Goal: Task Accomplishment & Management: Complete application form

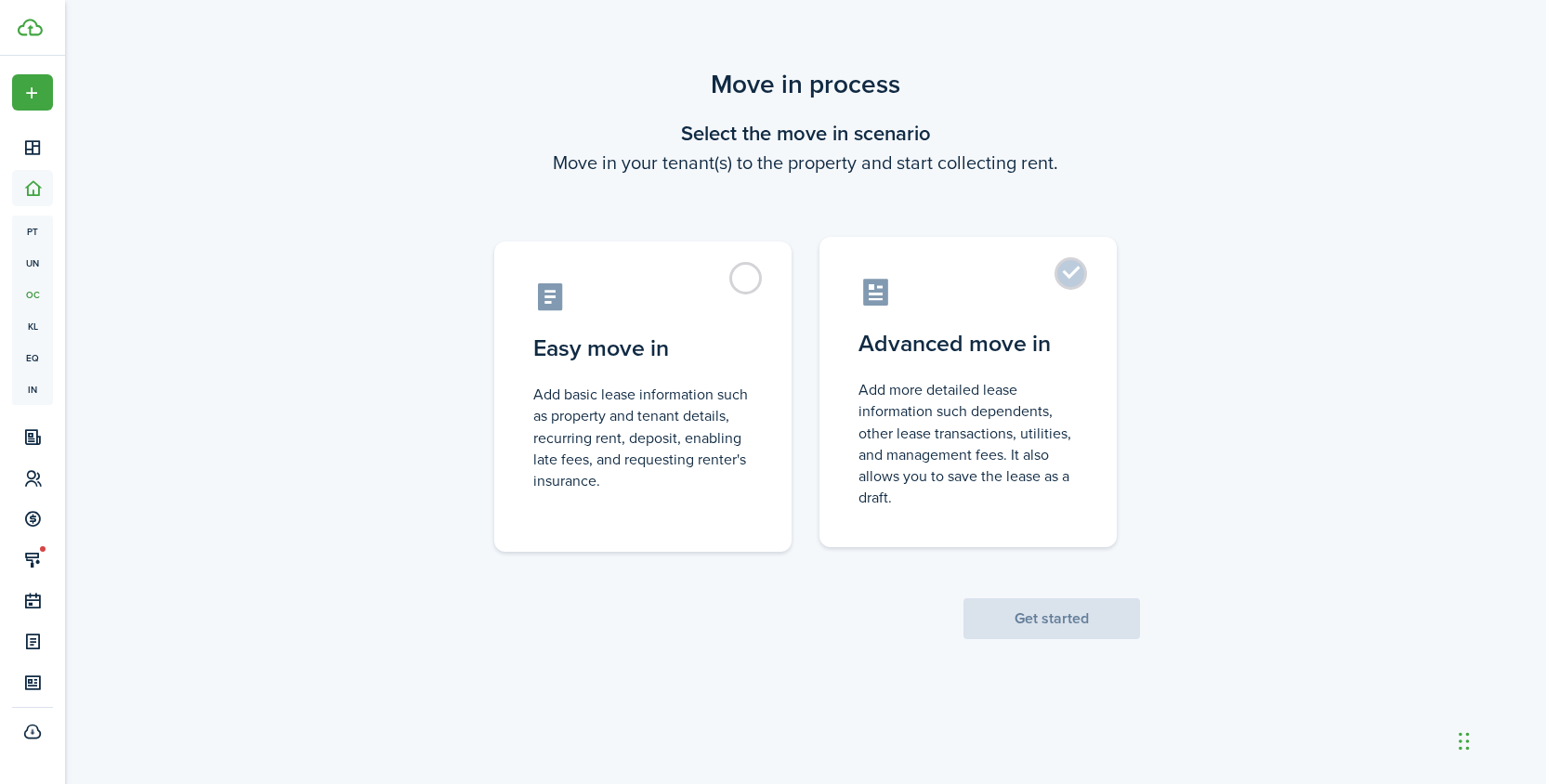
click at [1074, 268] on label "Advanced move in Add more detailed lease information such dependents, other lea…" at bounding box center [969, 391] width 298 height 310
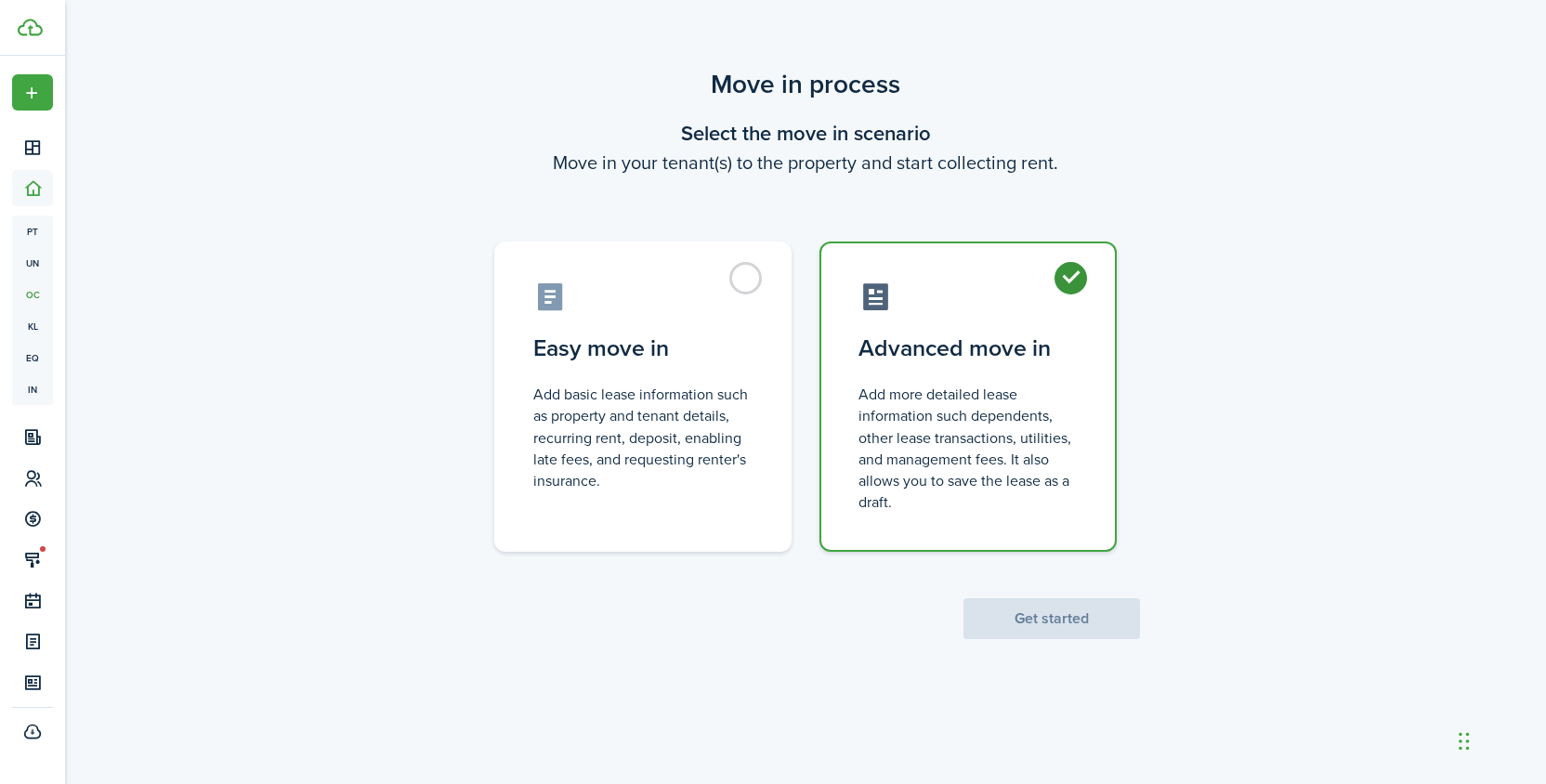
radio input "true"
click at [1011, 615] on button "Get started" at bounding box center [1052, 618] width 177 height 41
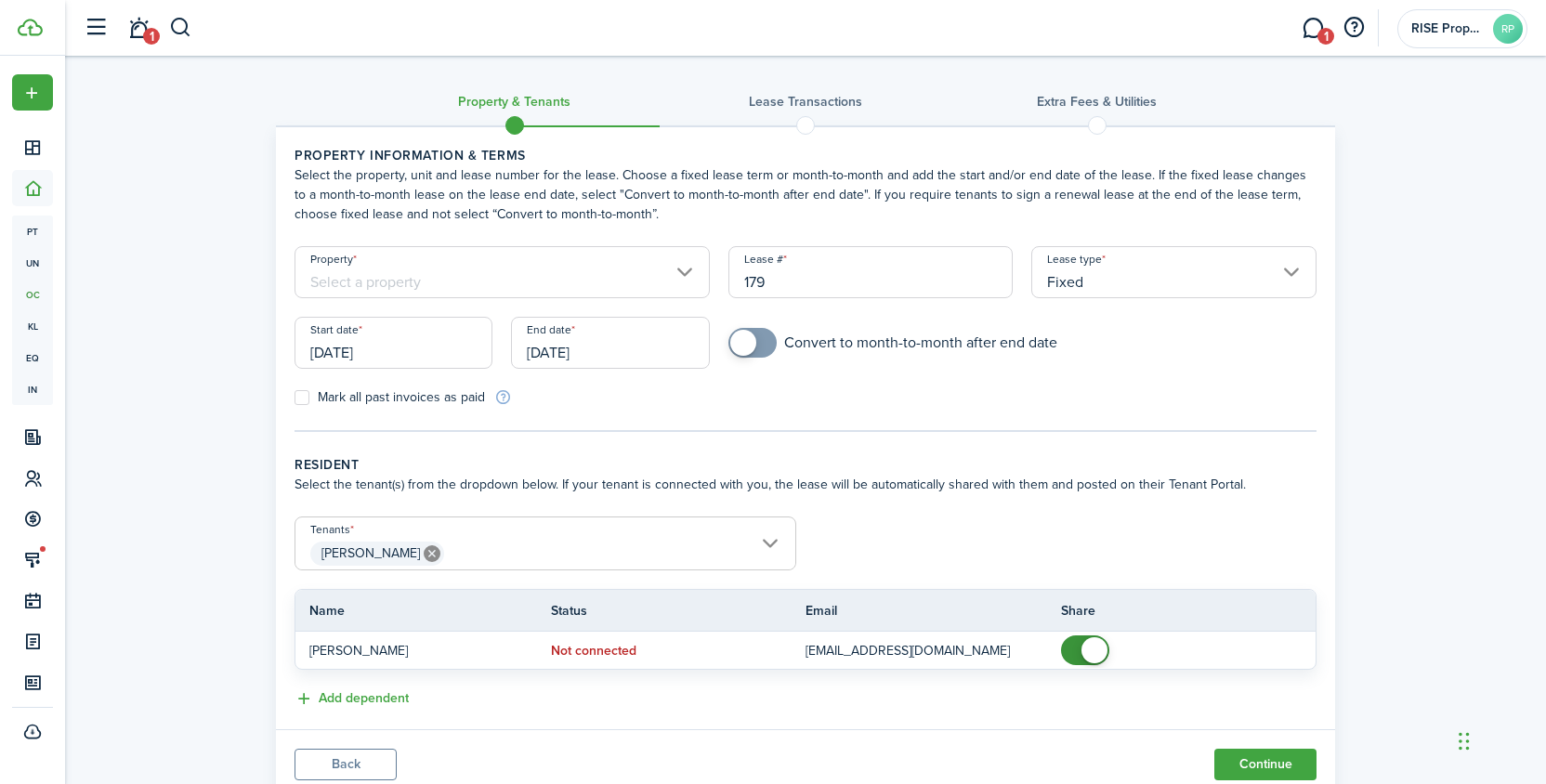
click at [496, 282] on input "Property" at bounding box center [502, 272] width 415 height 52
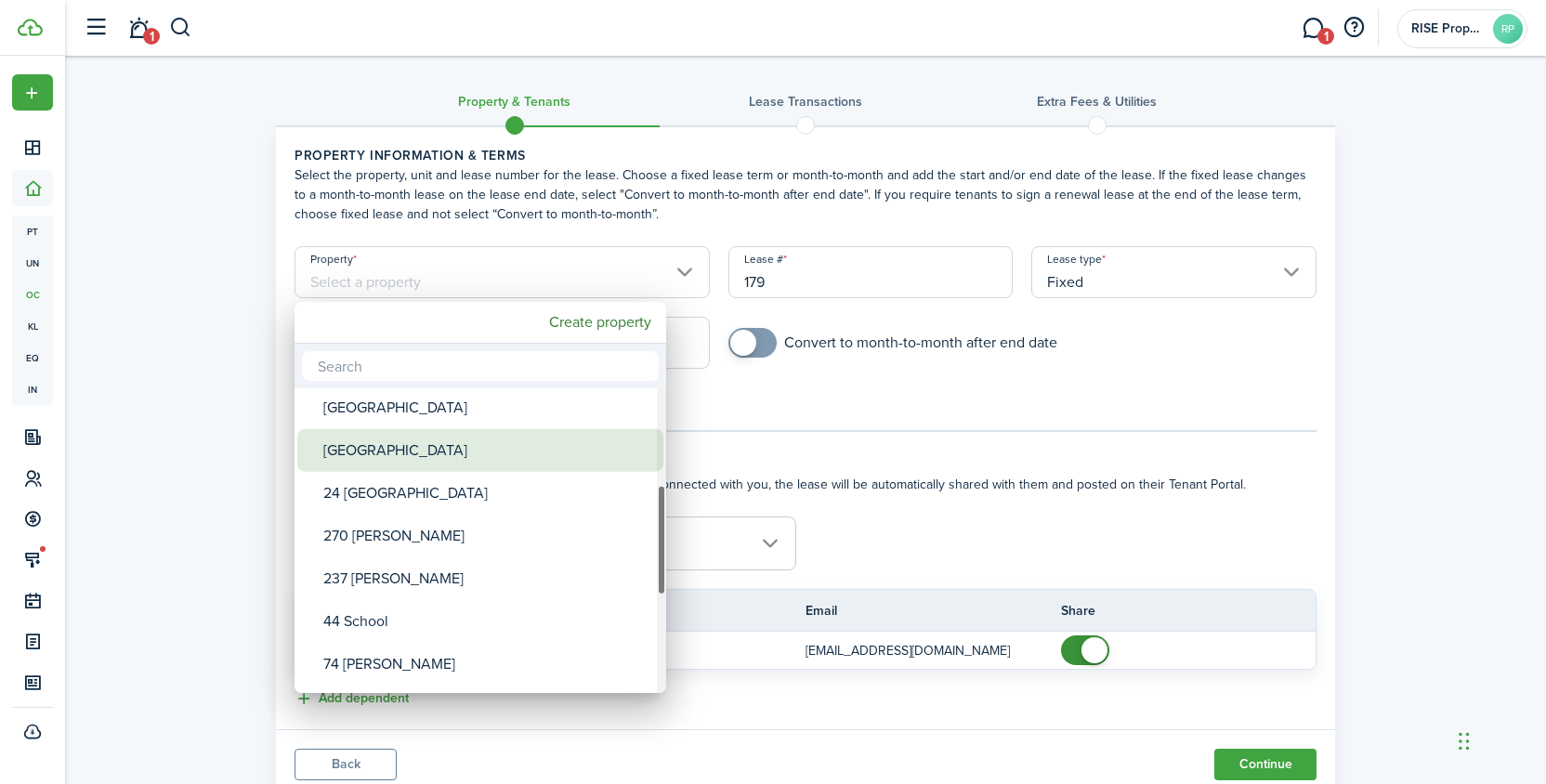
click at [395, 444] on div "[GEOGRAPHIC_DATA]" at bounding box center [488, 450] width 329 height 43
click at [395, 444] on div "[GEOGRAPHIC_DATA]" at bounding box center [488, 455] width 329 height 43
type input "[GEOGRAPHIC_DATA]"
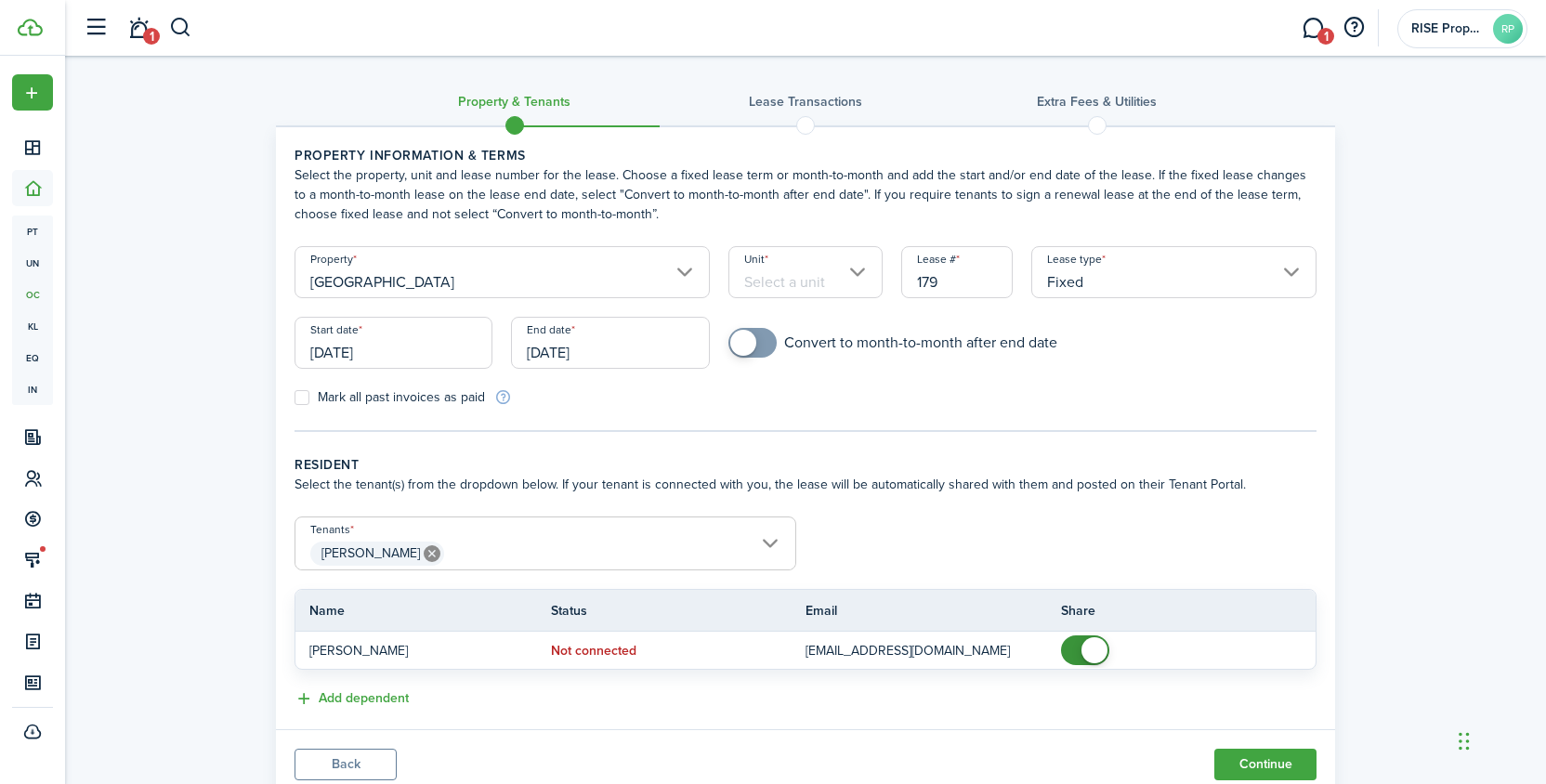
click at [788, 270] on input "Unit" at bounding box center [805, 272] width 156 height 52
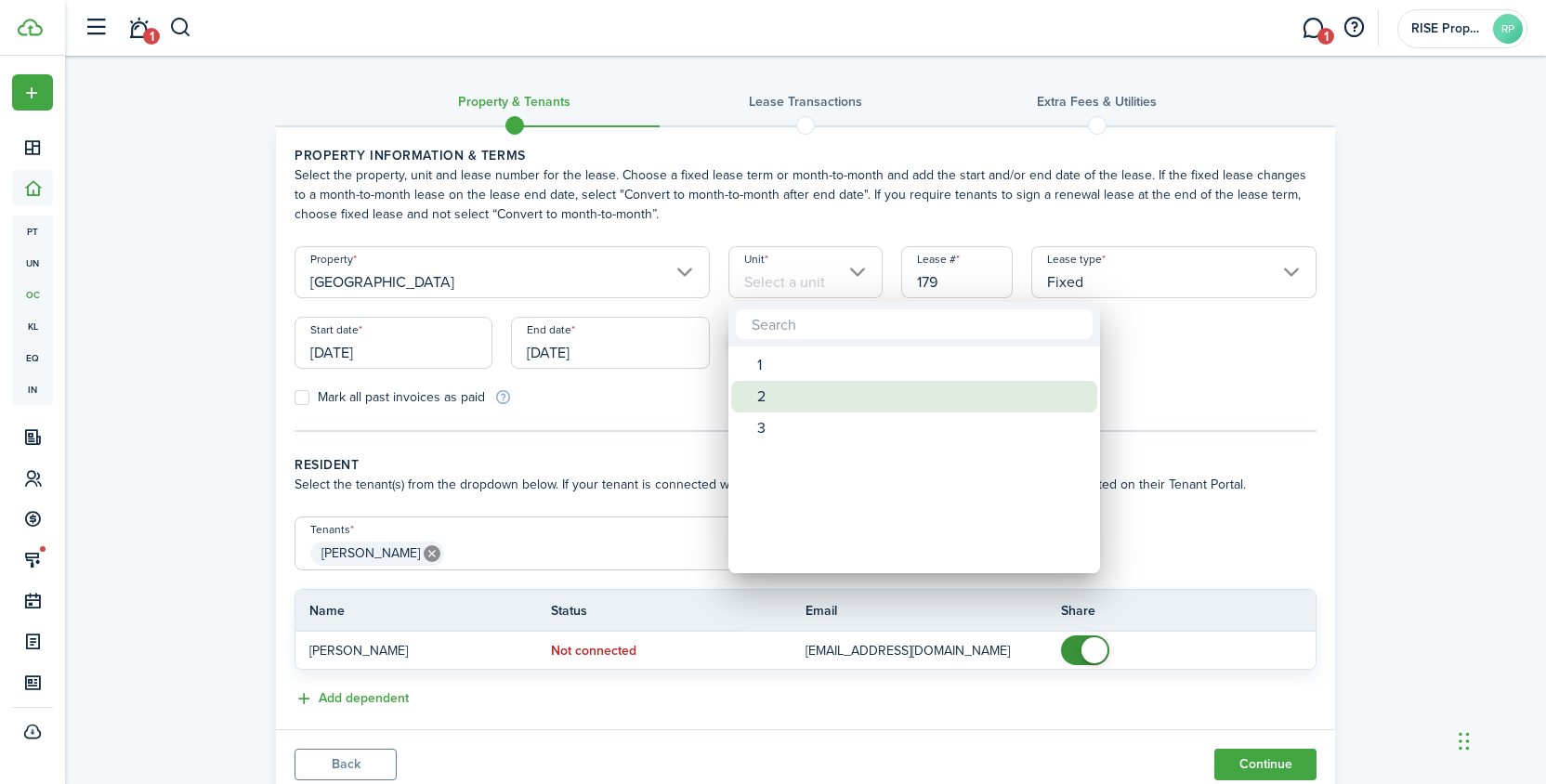
click at [783, 399] on div "2" at bounding box center [921, 396] width 329 height 31
type input "2"
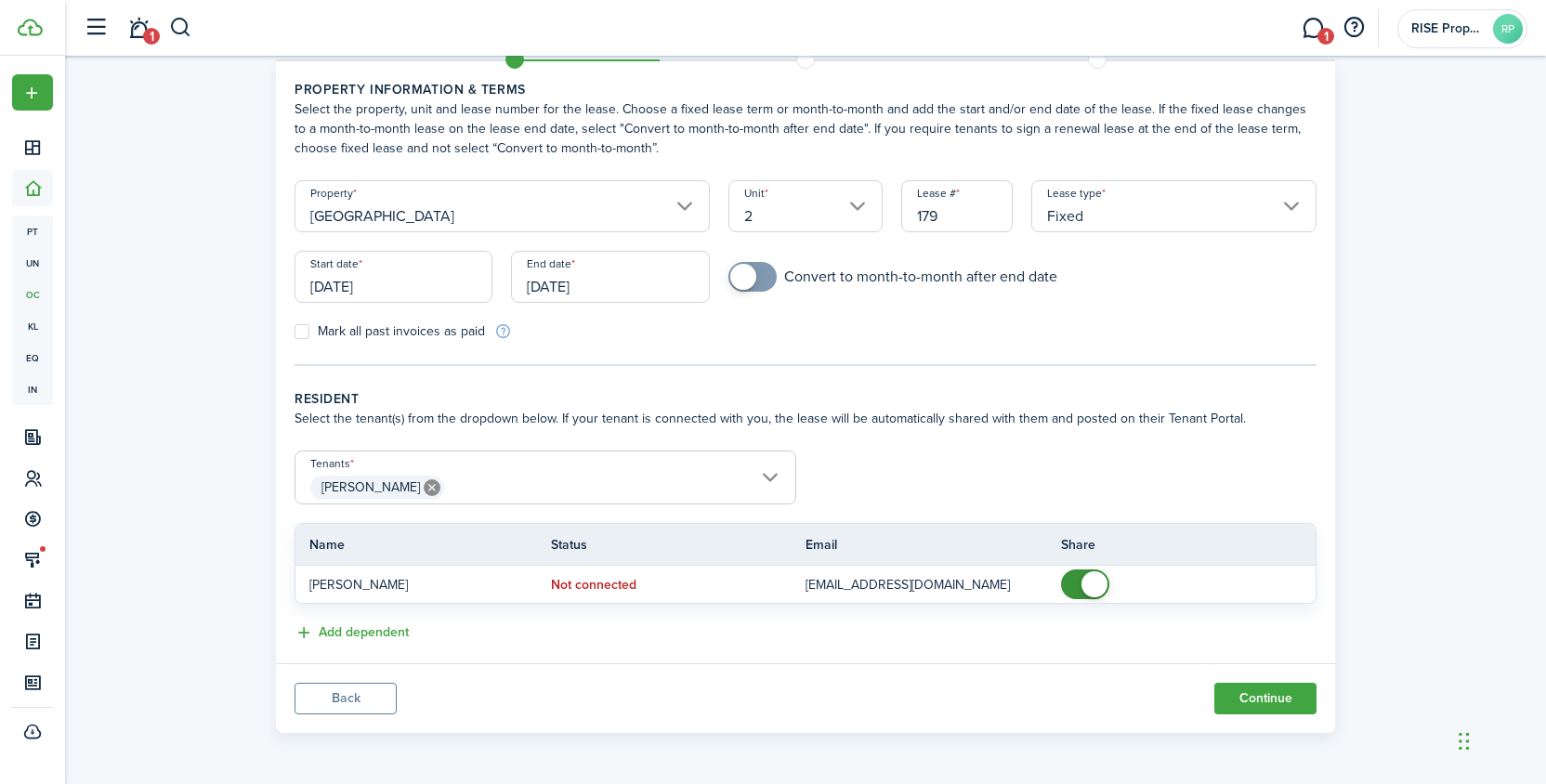
scroll to position [66, 0]
click at [729, 466] on input "[PERSON_NAME]" at bounding box center [546, 462] width 500 height 22
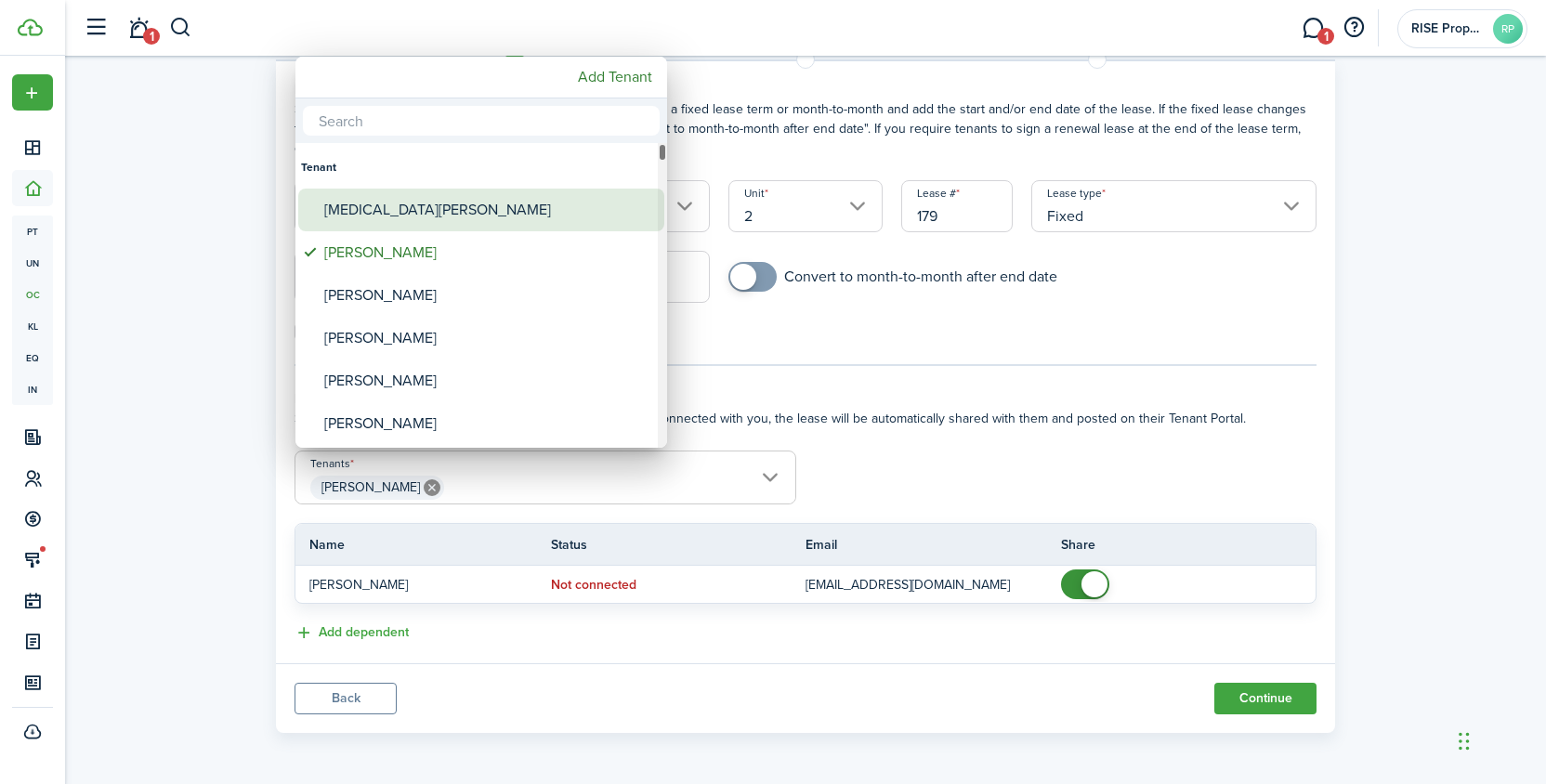
click at [455, 216] on div "[MEDICAL_DATA][PERSON_NAME]" at bounding box center [489, 210] width 329 height 43
type input "[PERSON_NAME], [MEDICAL_DATA][PERSON_NAME]"
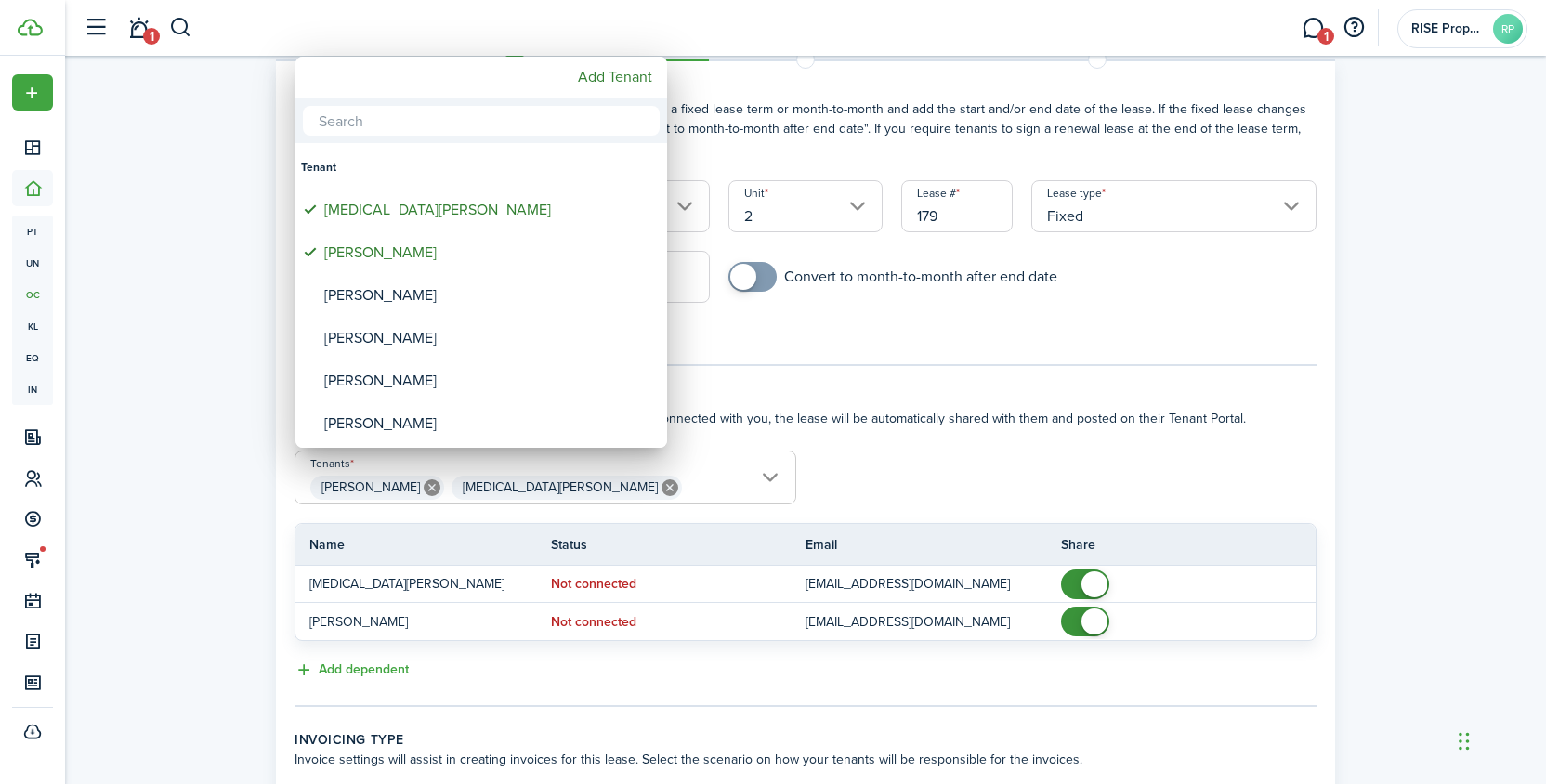
click at [908, 437] on div at bounding box center [773, 391] width 1844 height 1081
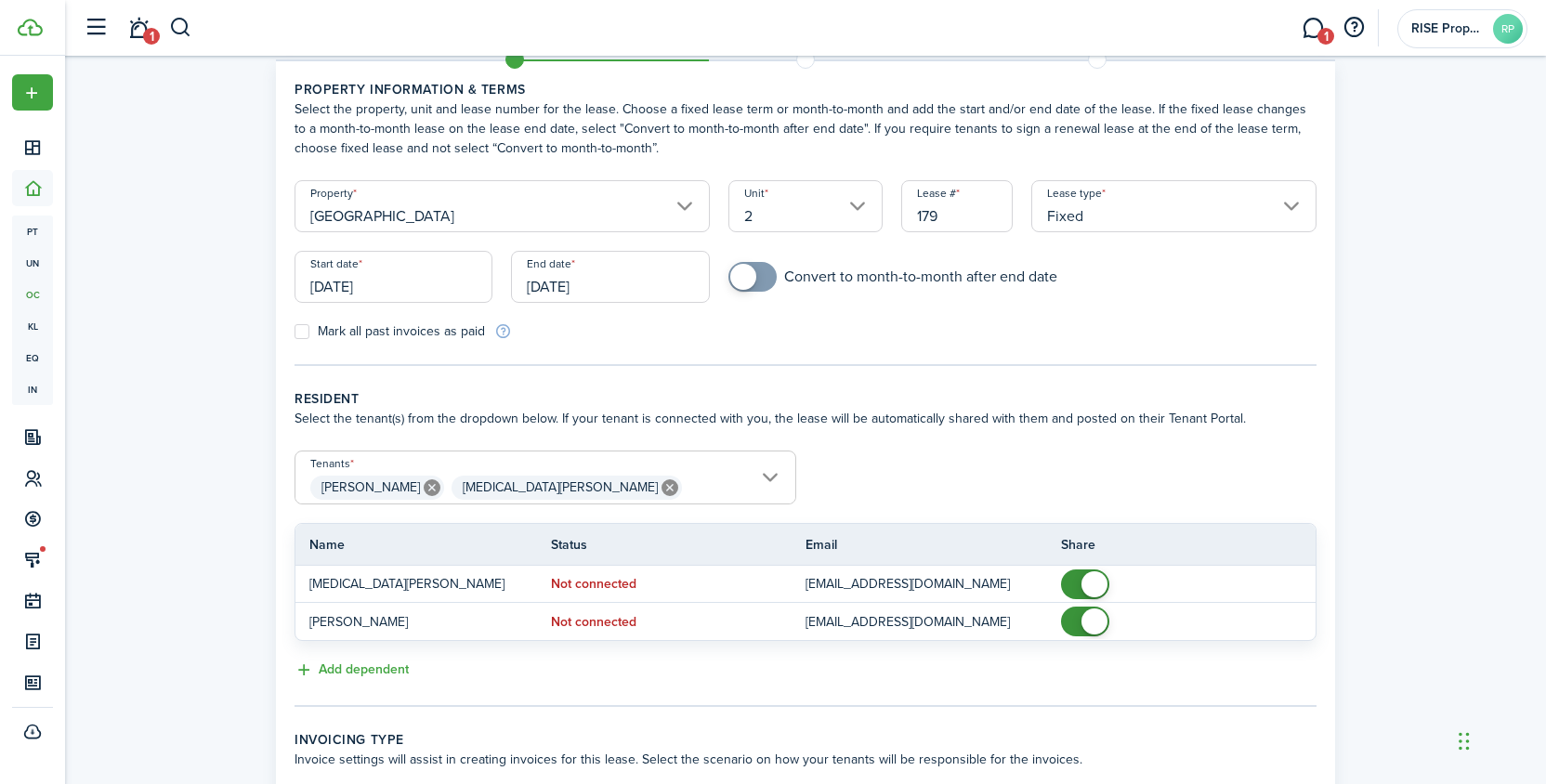
click at [407, 281] on input "[DATE]" at bounding box center [393, 277] width 198 height 52
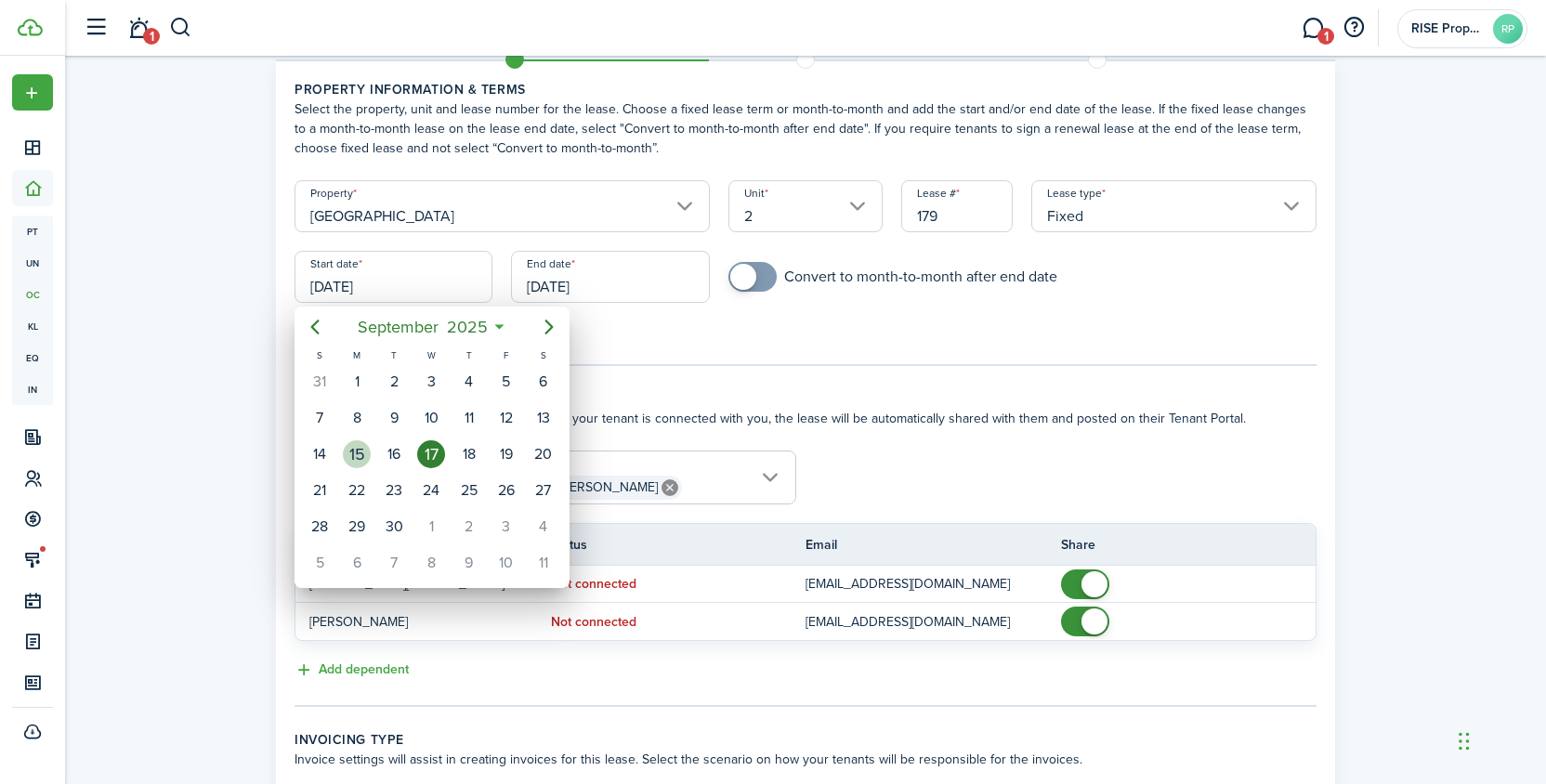
click at [364, 446] on div "15" at bounding box center [356, 453] width 28 height 28
type input "[DATE]"
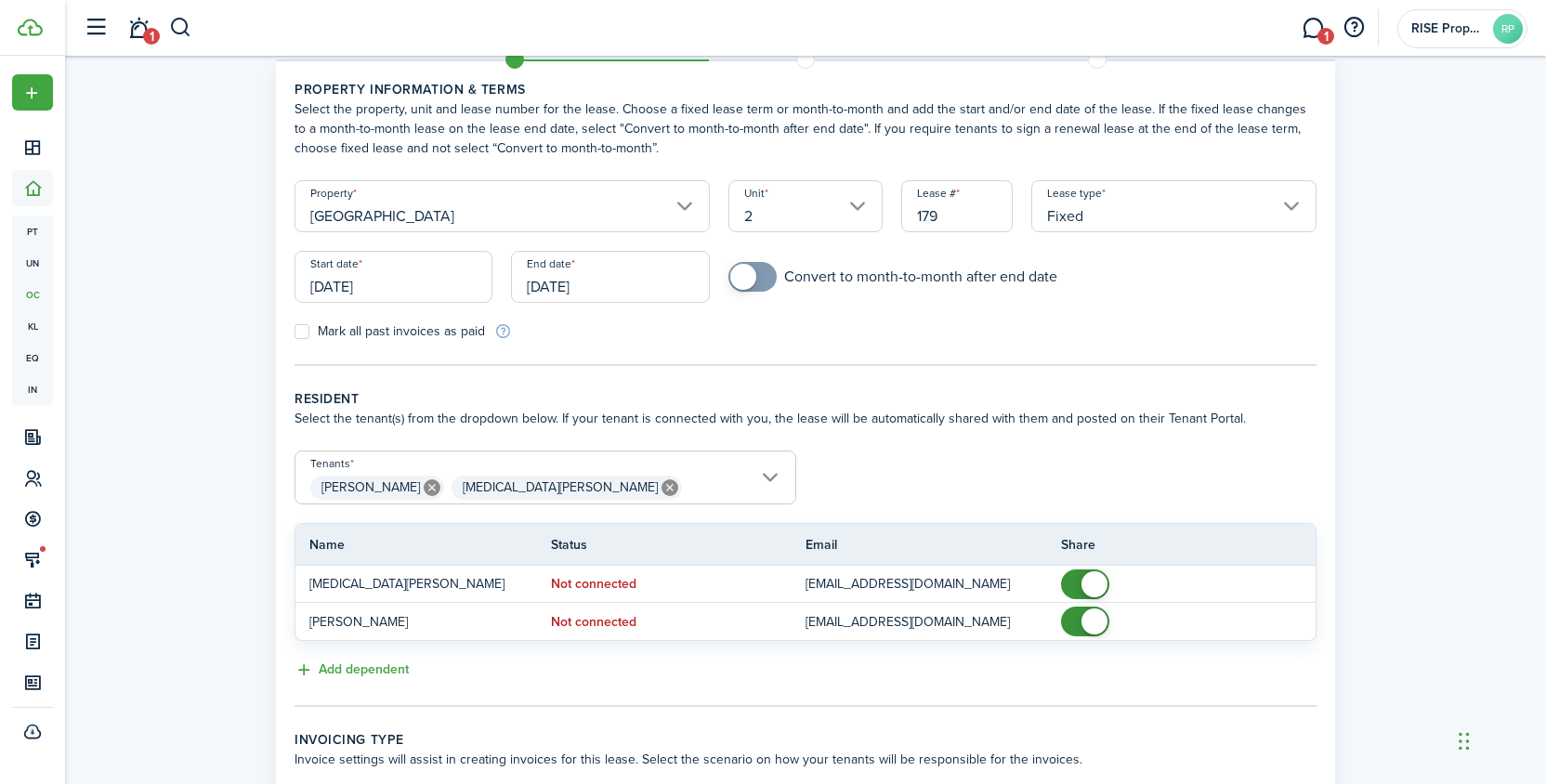
click at [599, 283] on input "[DATE]" at bounding box center [609, 277] width 198 height 52
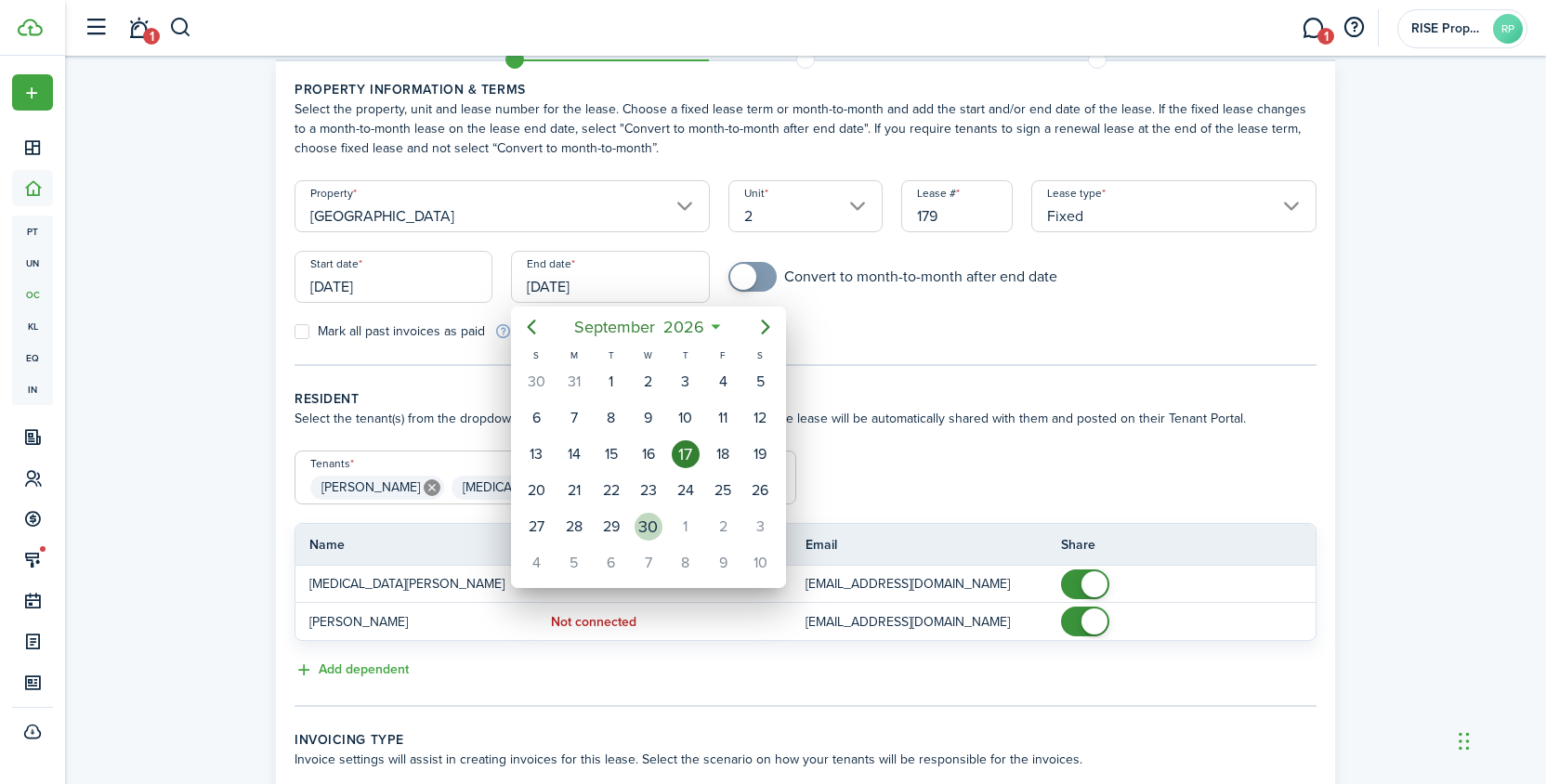
click at [645, 524] on div "30" at bounding box center [648, 526] width 28 height 28
type input "[DATE]"
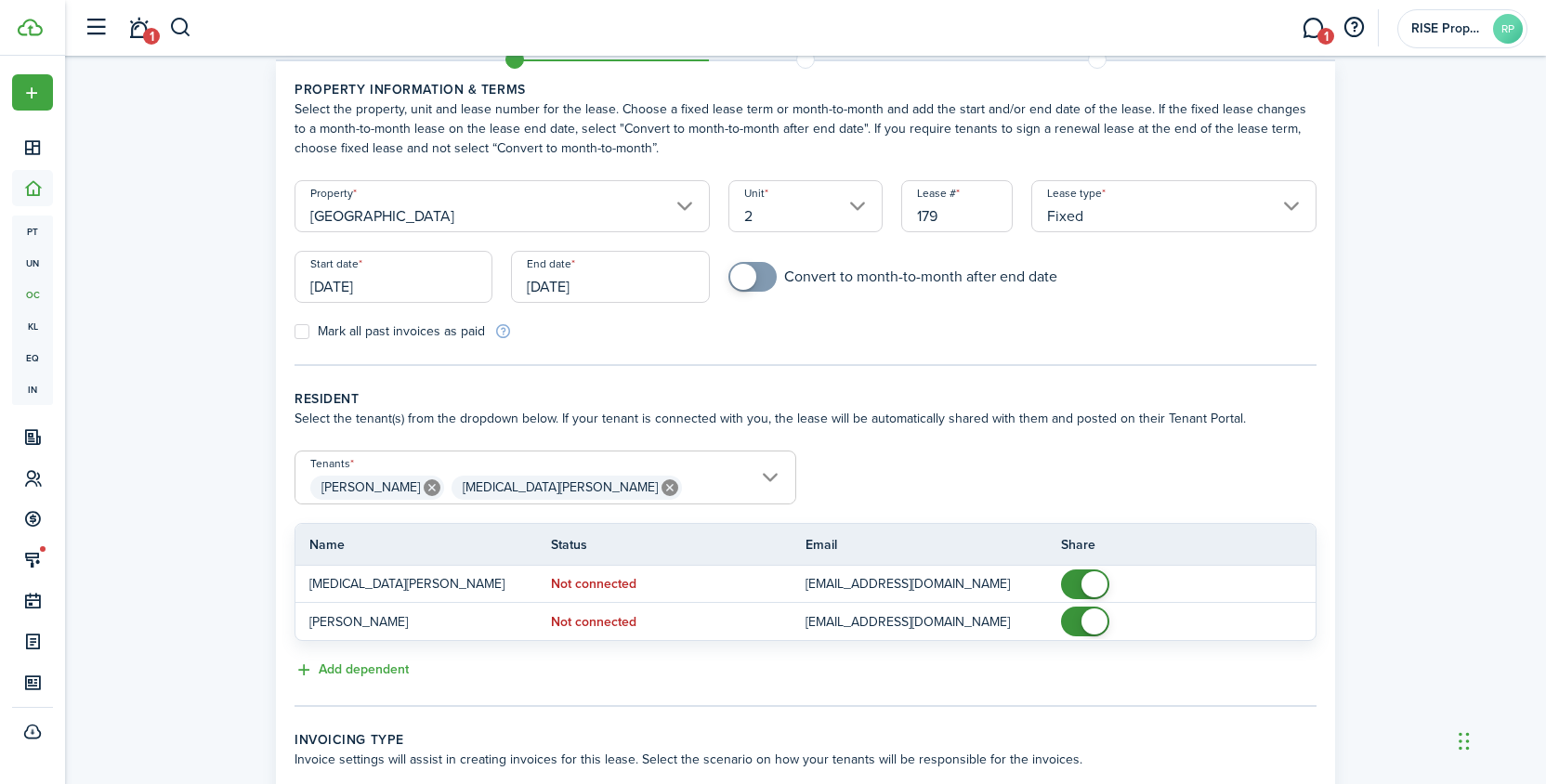
checkbox input "true"
click at [752, 277] on span at bounding box center [742, 277] width 26 height 26
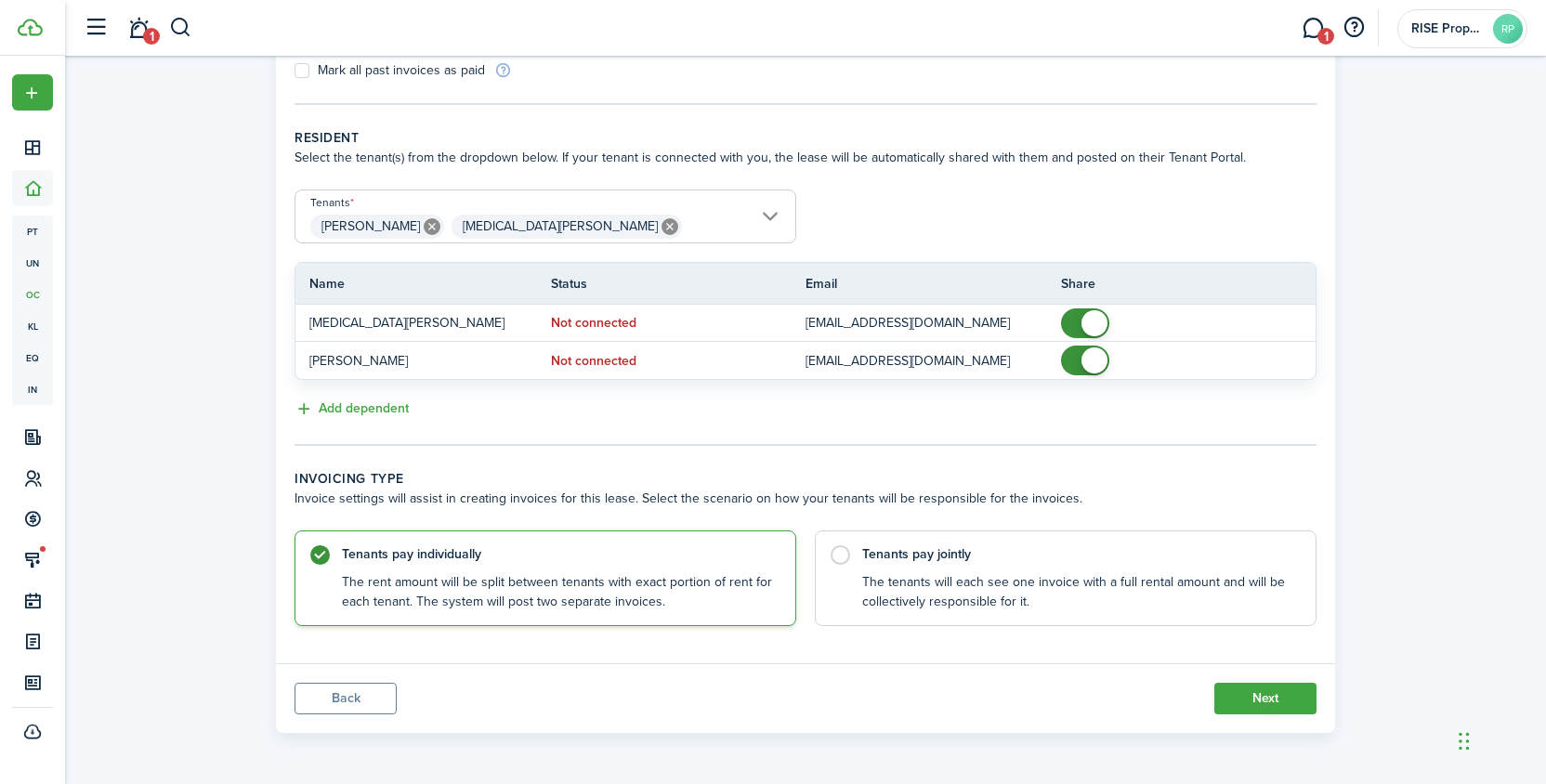
scroll to position [326, 0]
click at [847, 554] on label "Tenants pay jointly The tenants will each see one invoice with a full rental am…" at bounding box center [1066, 574] width 502 height 95
radio input "false"
radio input "true"
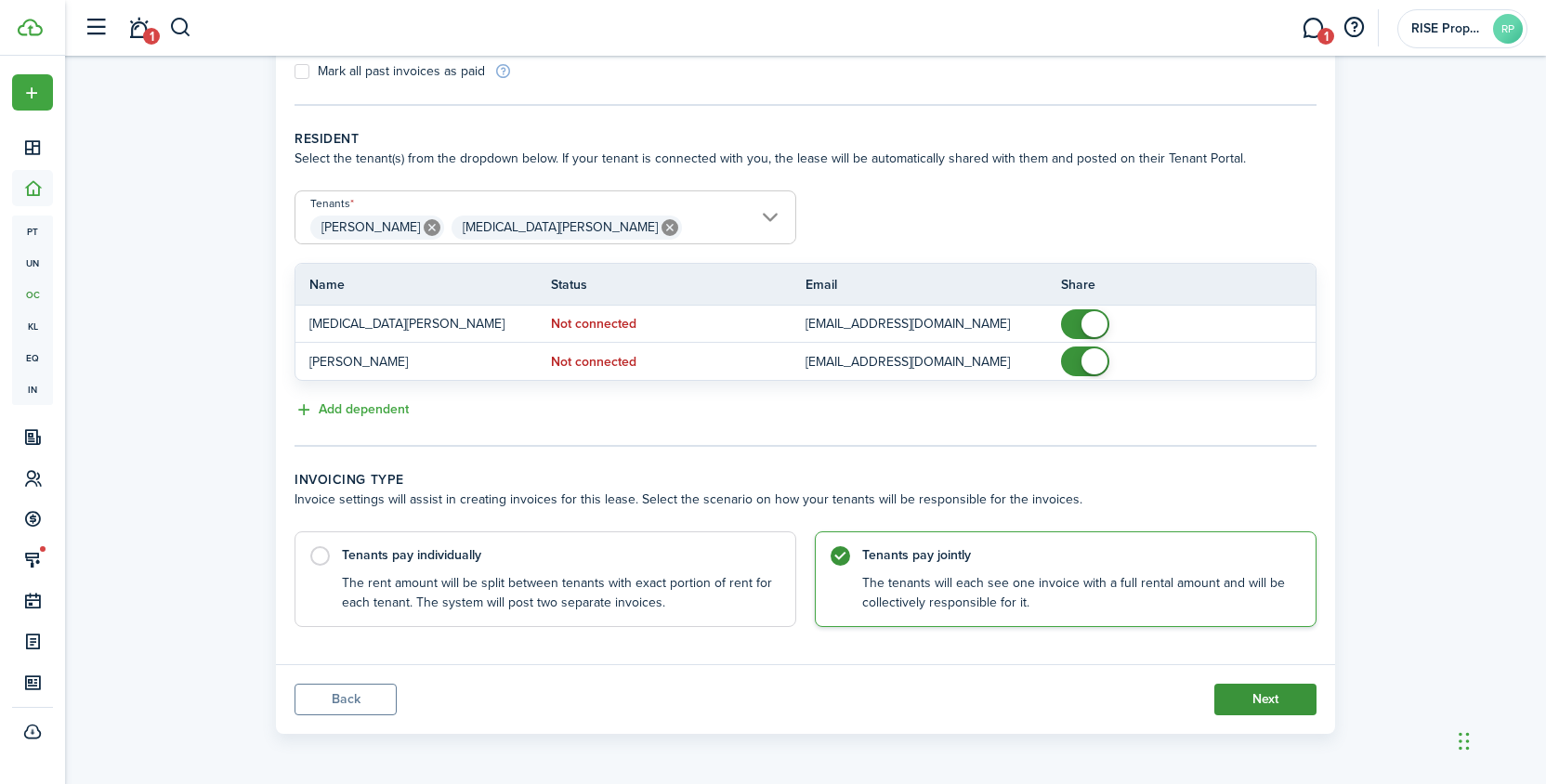
click at [1254, 699] on button "Next" at bounding box center [1265, 699] width 102 height 31
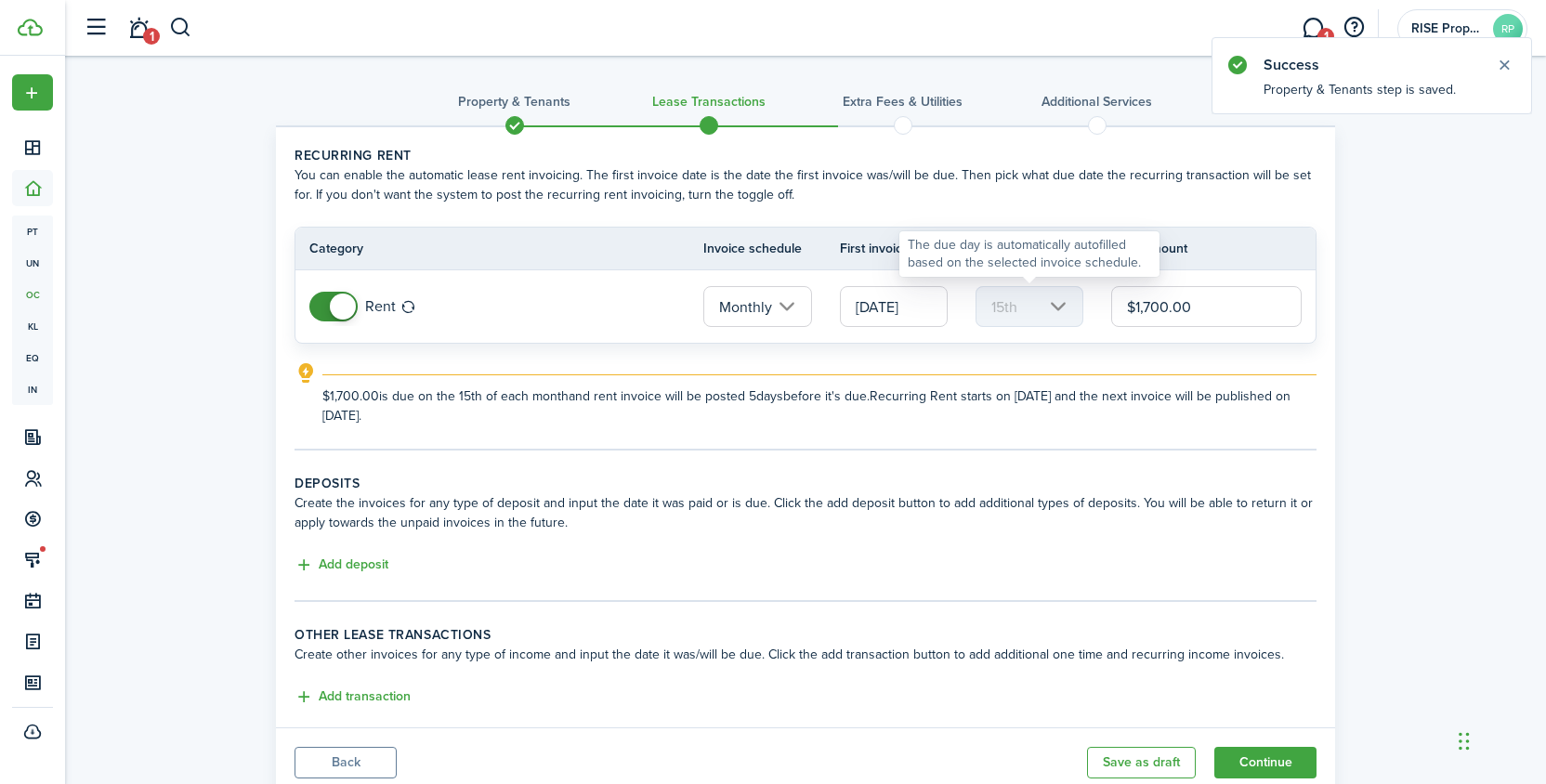
drag, startPoint x: 1190, startPoint y: 306, endPoint x: 1013, endPoint y: 305, distance: 177.0
click at [1013, 305] on tr "Rent Monthly [DATE] 15th $1,700.00" at bounding box center [805, 306] width 1020 height 72
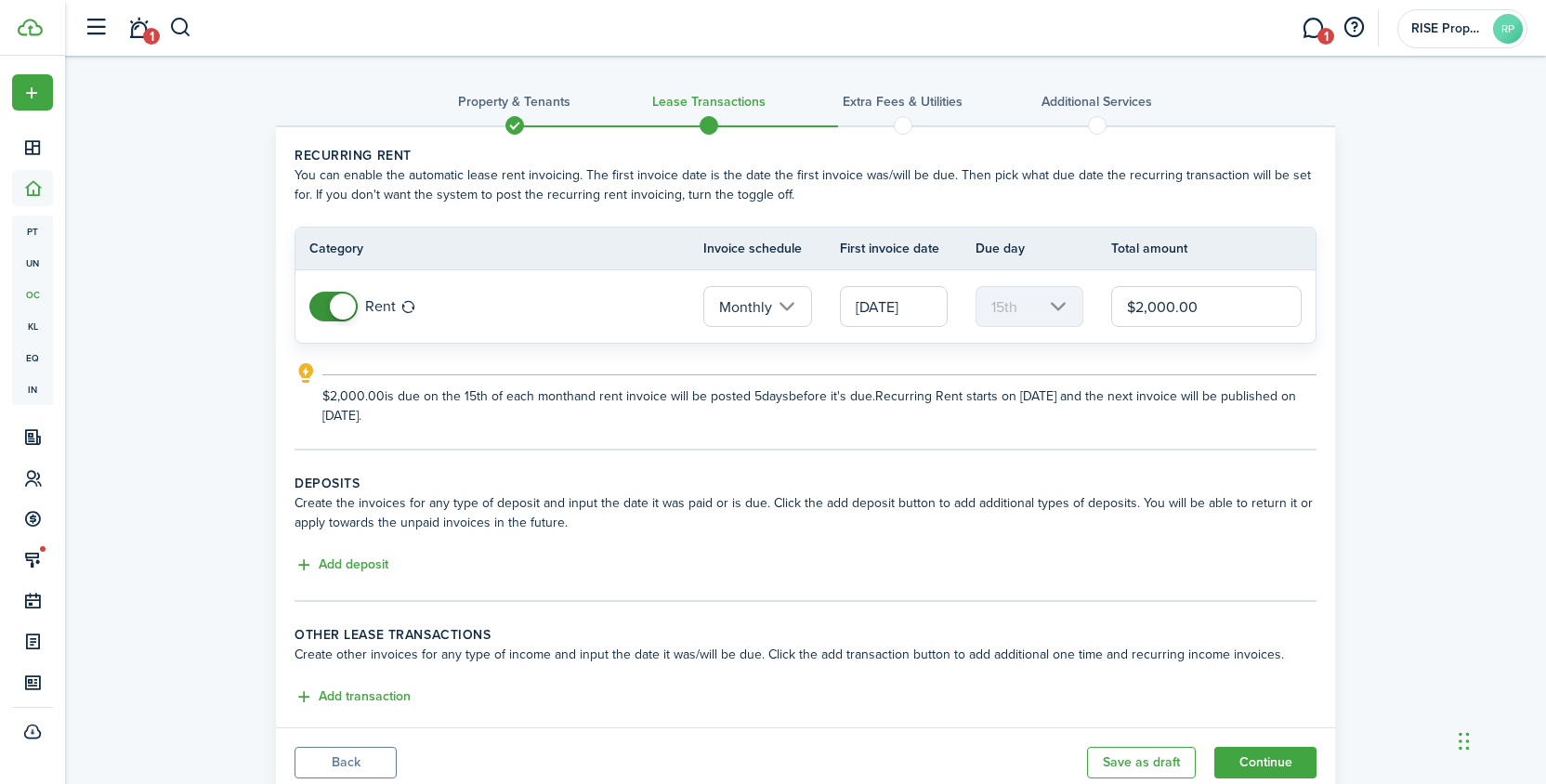
click at [888, 308] on input "[DATE]" at bounding box center [893, 306] width 108 height 41
type input "$2,000.00"
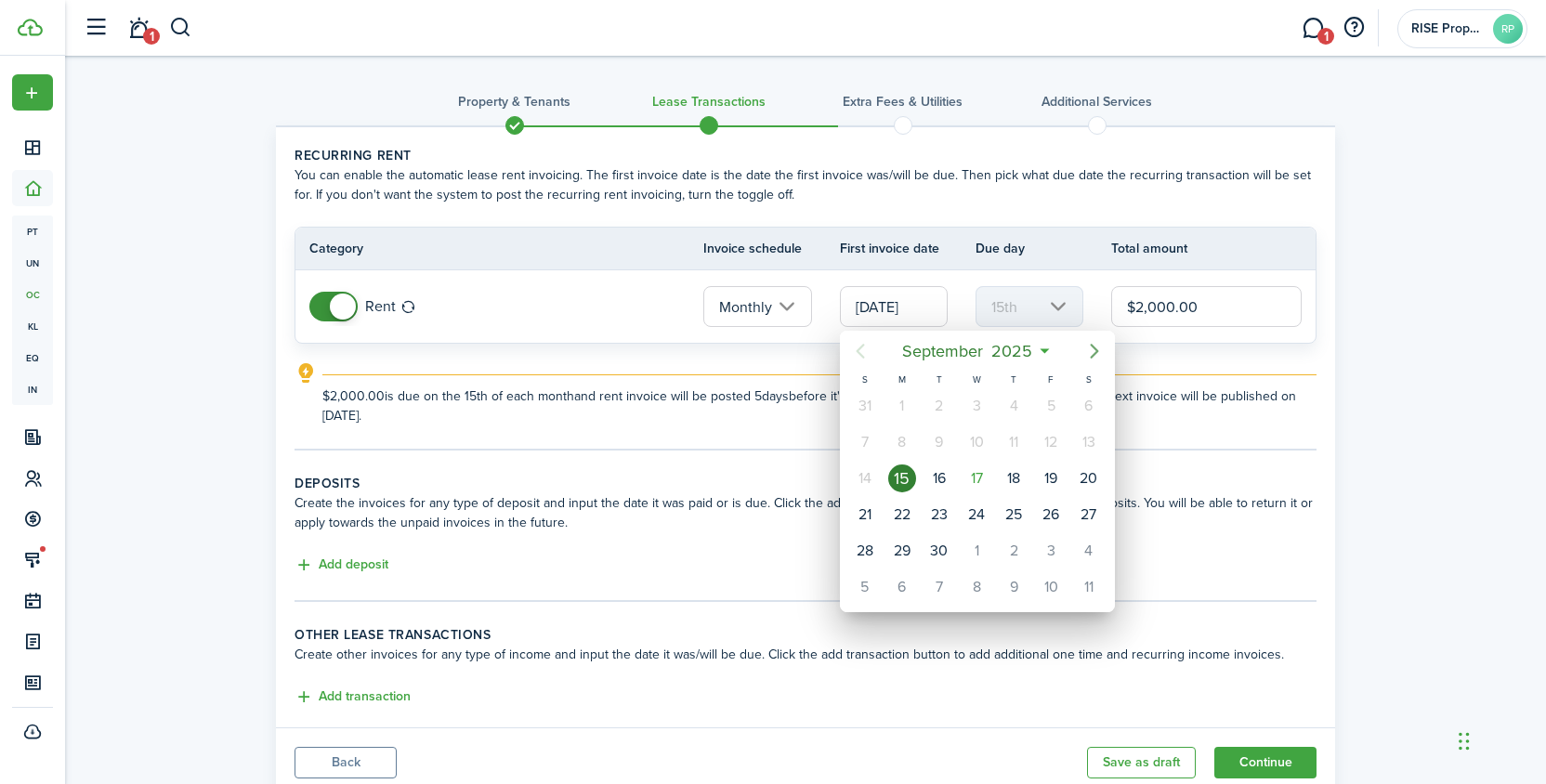
click at [1091, 348] on icon "Next page" at bounding box center [1094, 350] width 22 height 22
click at [971, 409] on div "1" at bounding box center [976, 405] width 28 height 28
type input "[DATE]"
type input "1st"
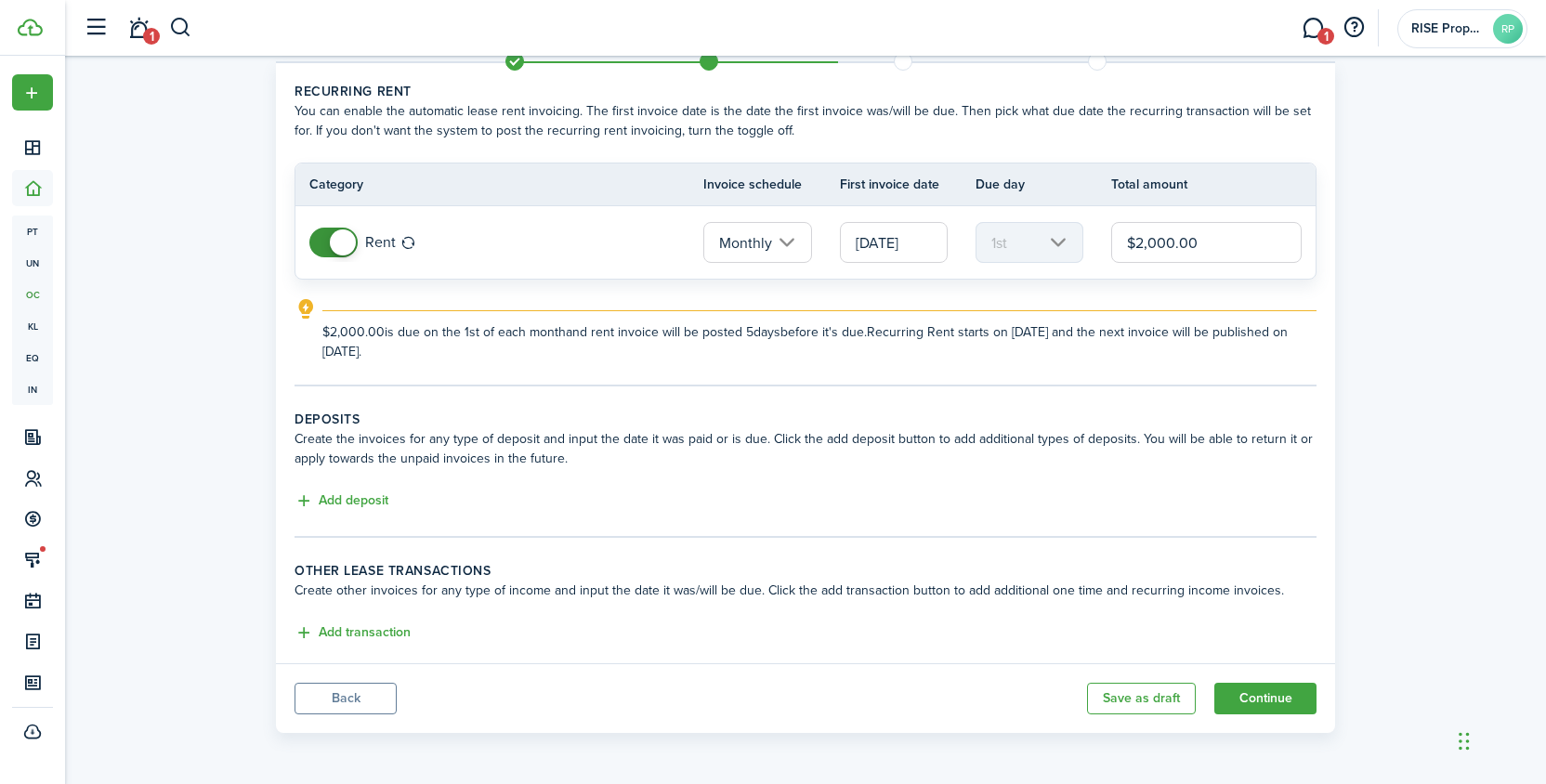
scroll to position [64, 0]
click at [302, 501] on button "Add deposit" at bounding box center [342, 501] width 94 height 21
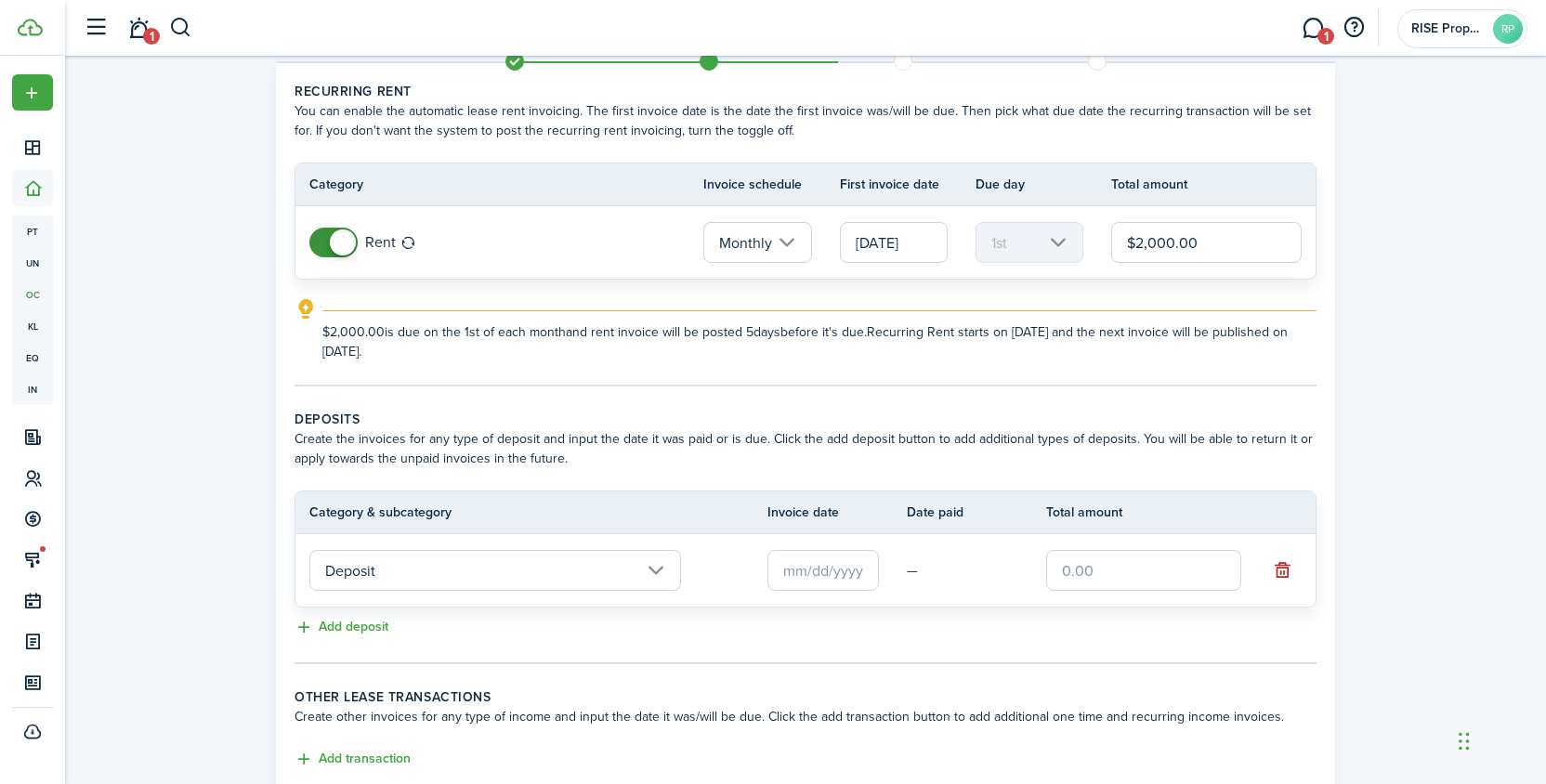
click at [613, 563] on input "Deposit" at bounding box center [494, 569] width 371 height 41
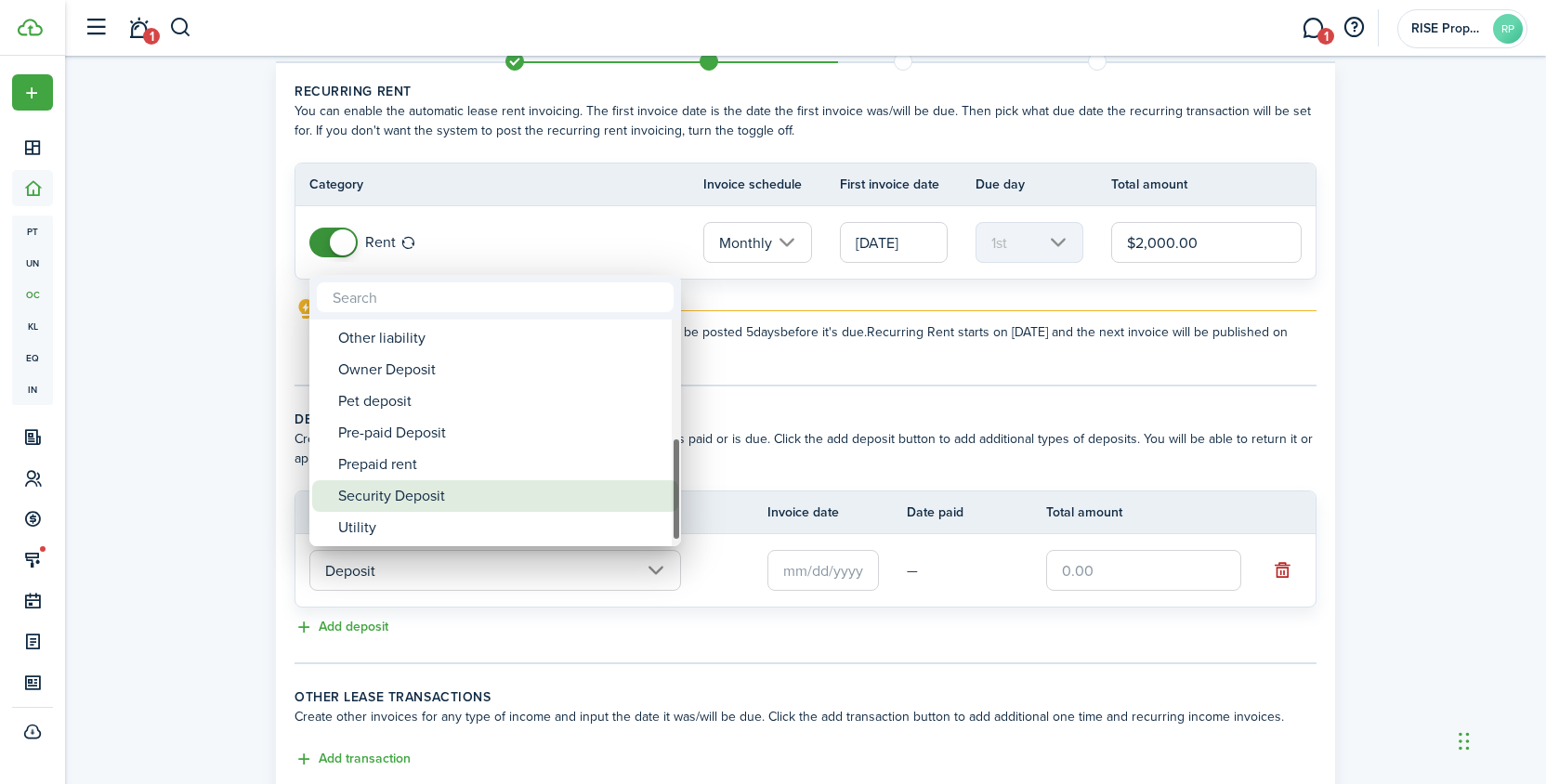
click at [468, 494] on div "Security Deposit" at bounding box center [502, 495] width 329 height 31
type input "Deposit / Security Deposit"
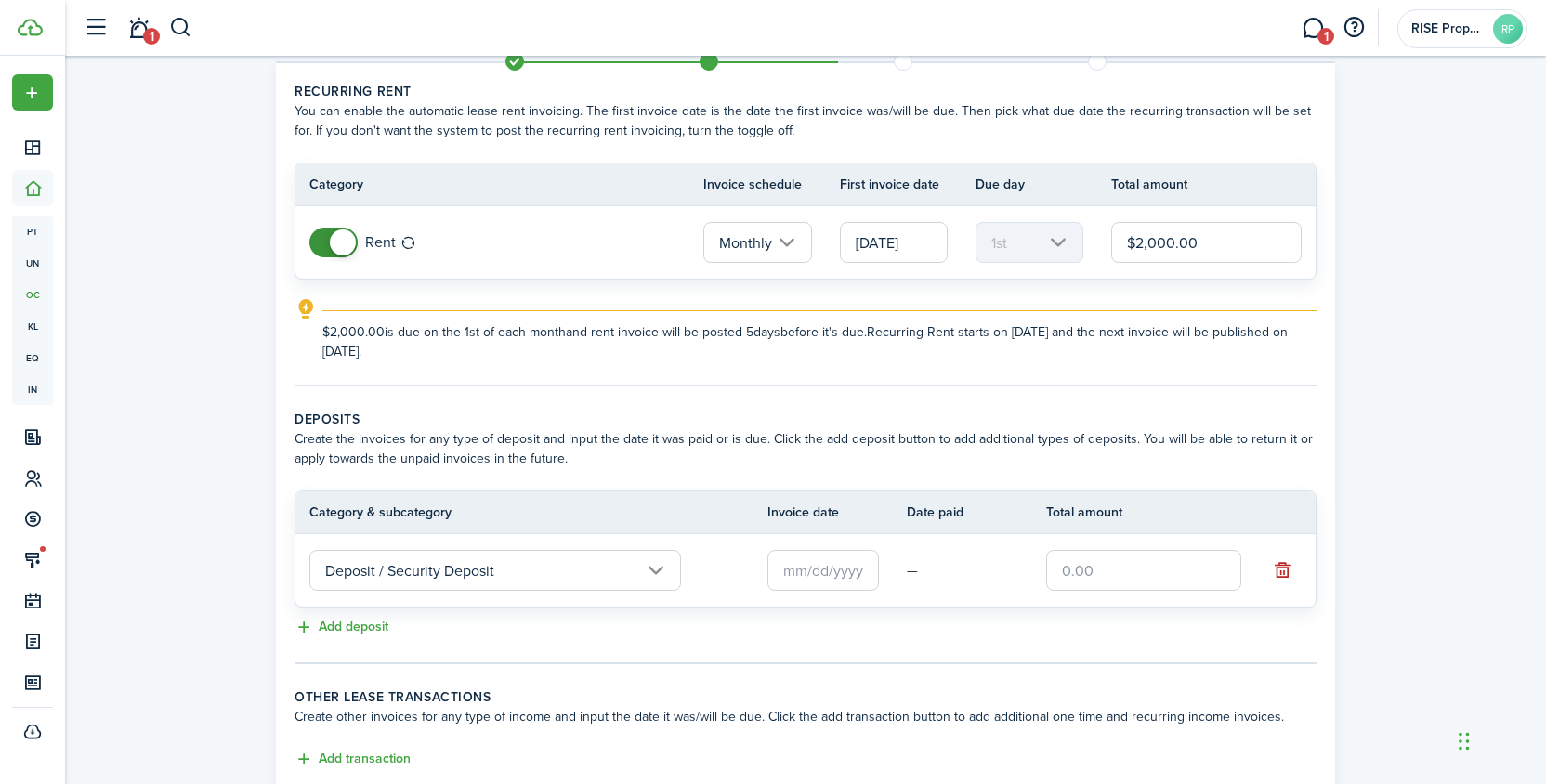
click at [827, 569] on input "text" at bounding box center [823, 569] width 112 height 41
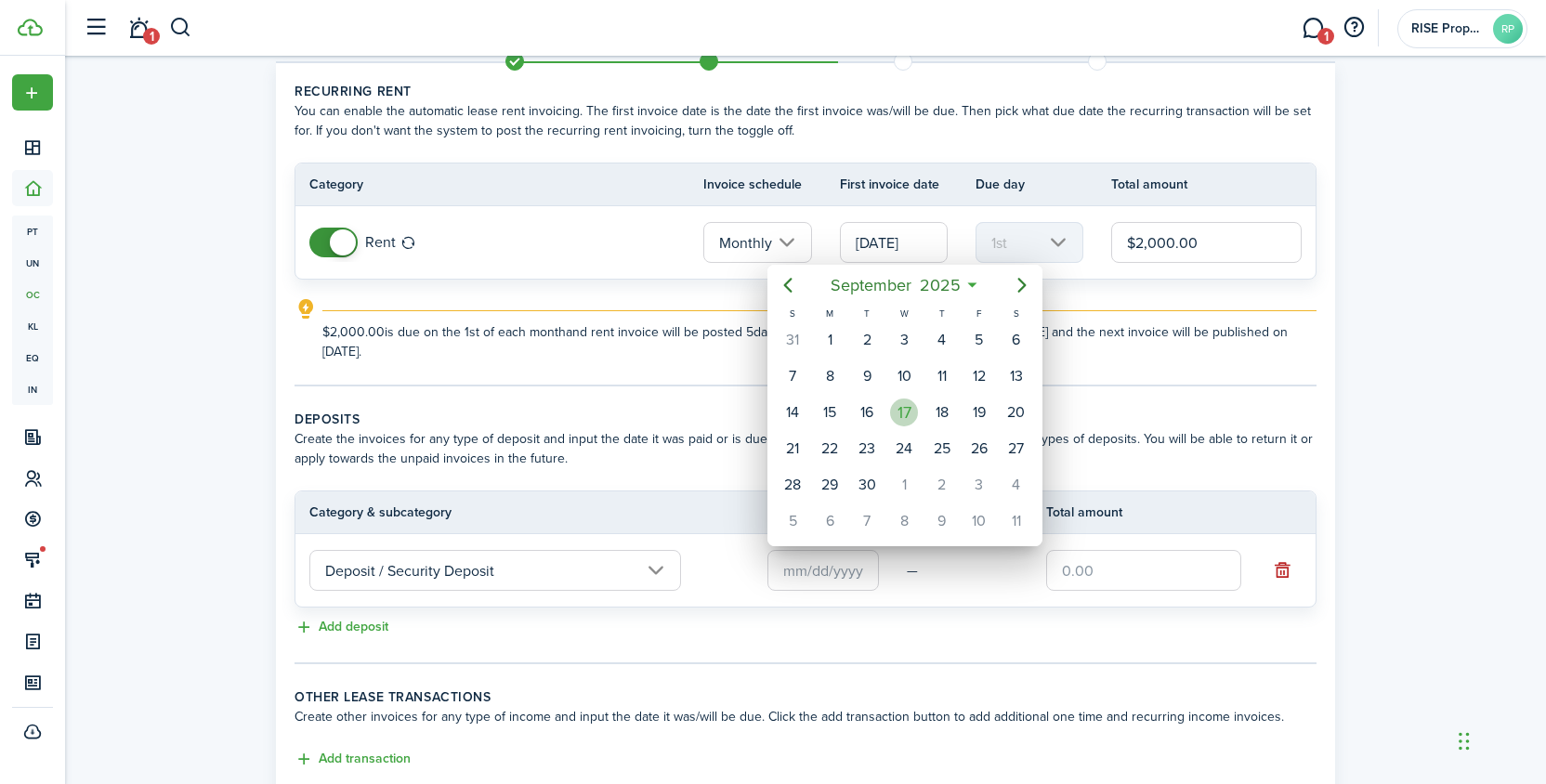
click at [899, 410] on div "17" at bounding box center [904, 412] width 28 height 28
type input "[DATE]"
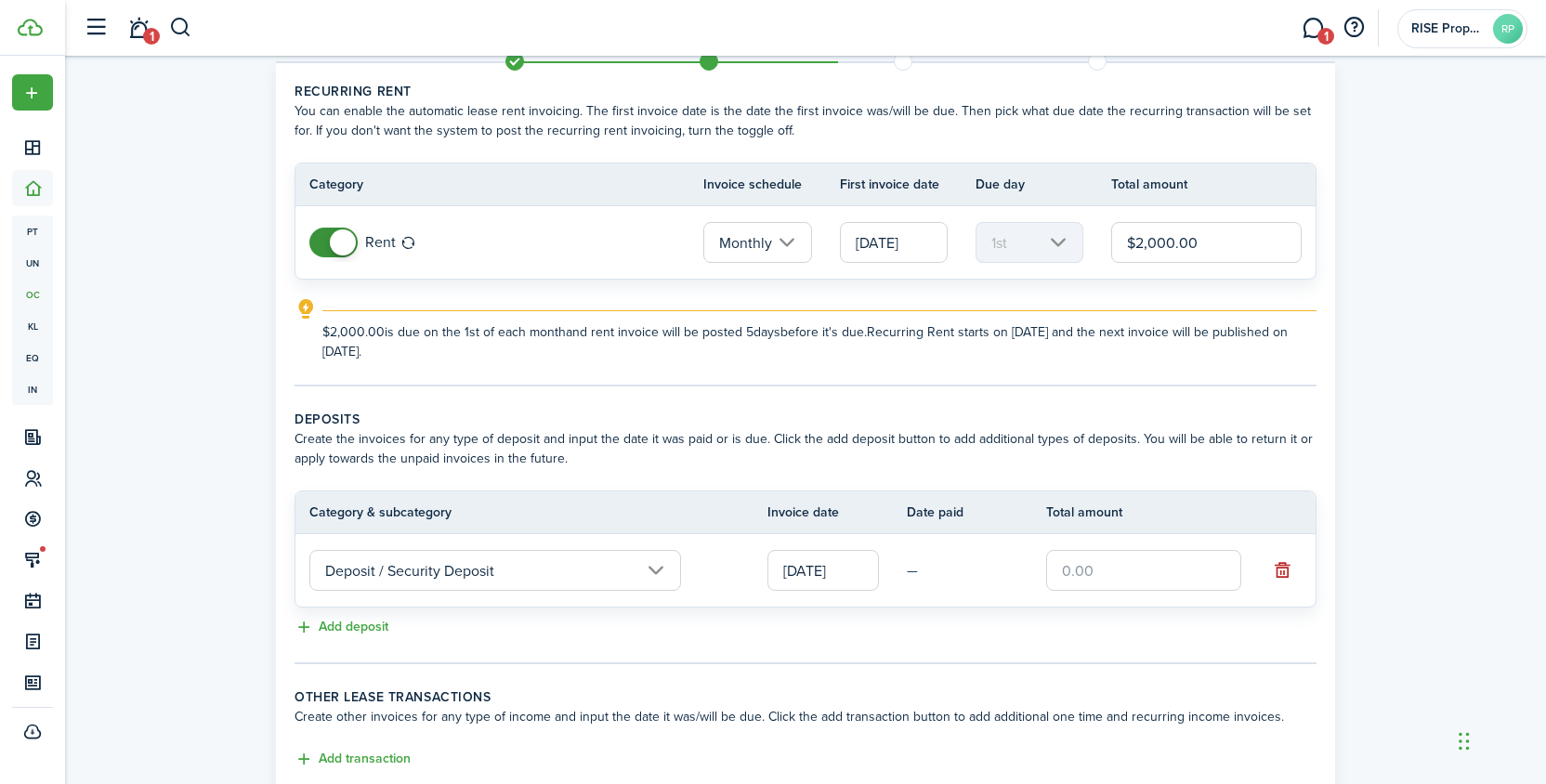
click at [1127, 579] on input "text" at bounding box center [1143, 569] width 195 height 41
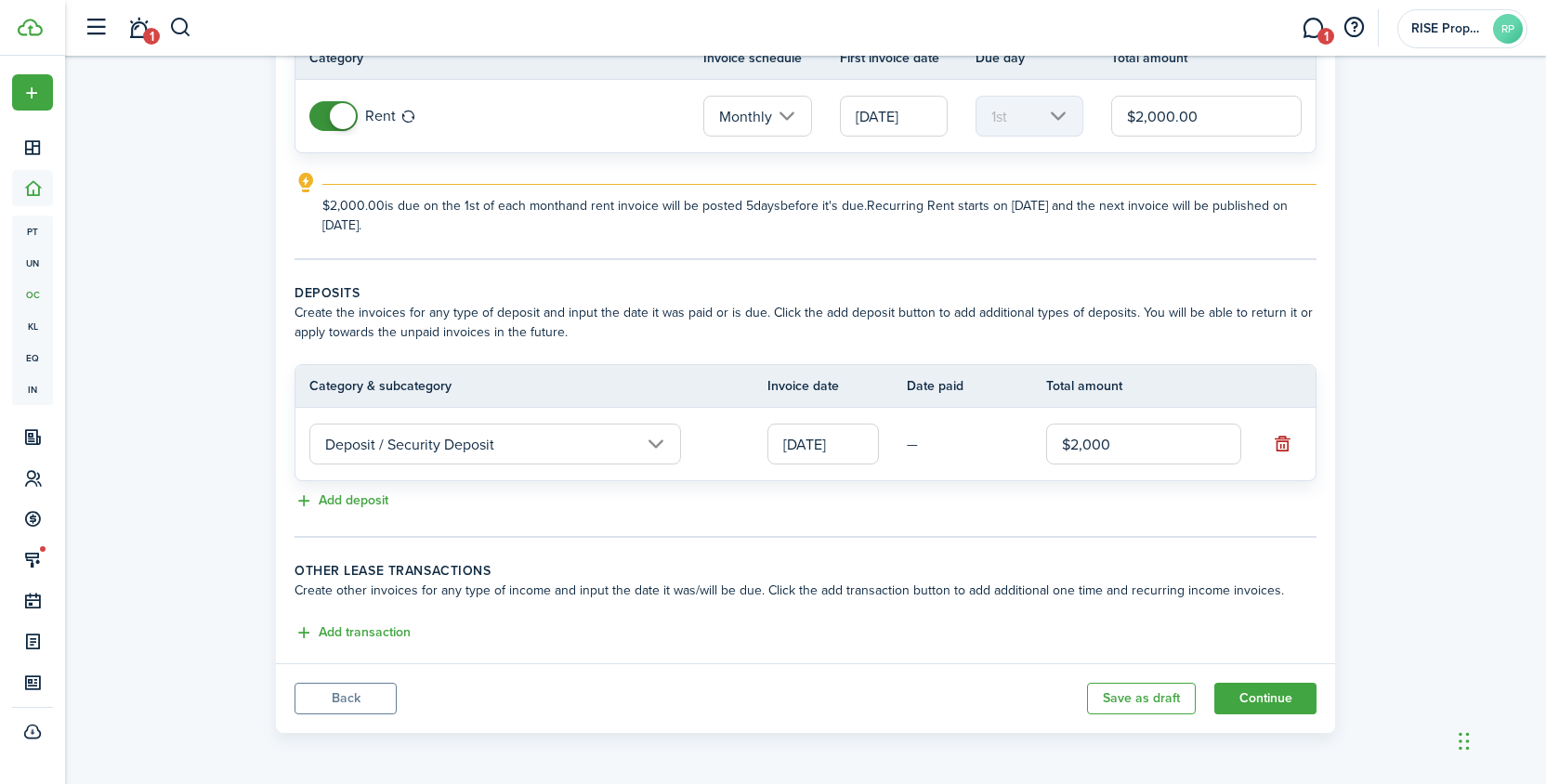
scroll to position [191, 0]
type input "$2,000.00"
click at [1275, 702] on button "Continue" at bounding box center [1265, 698] width 102 height 31
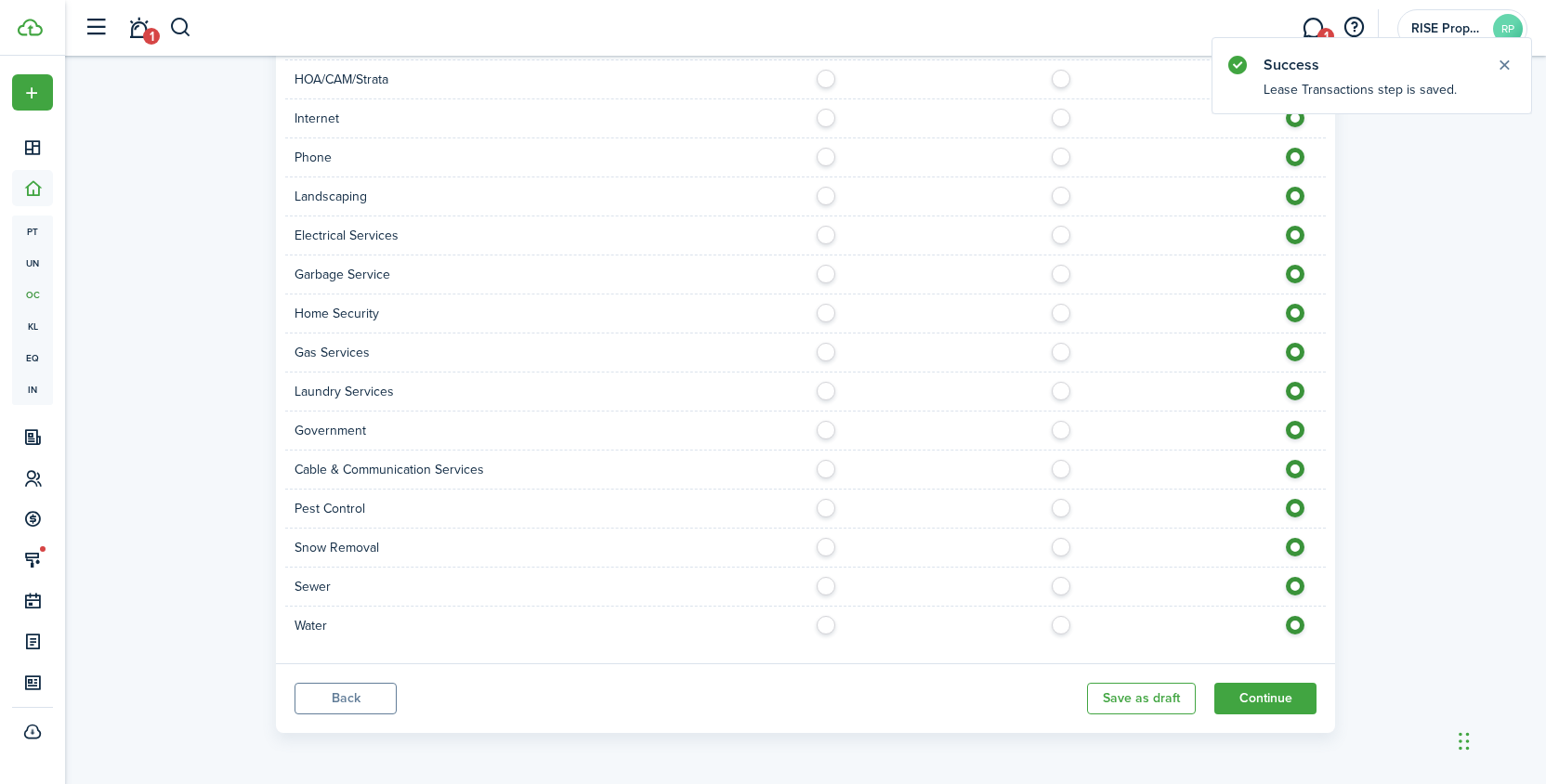
scroll to position [1699, 0]
click at [1278, 696] on button "Continue" at bounding box center [1265, 698] width 102 height 31
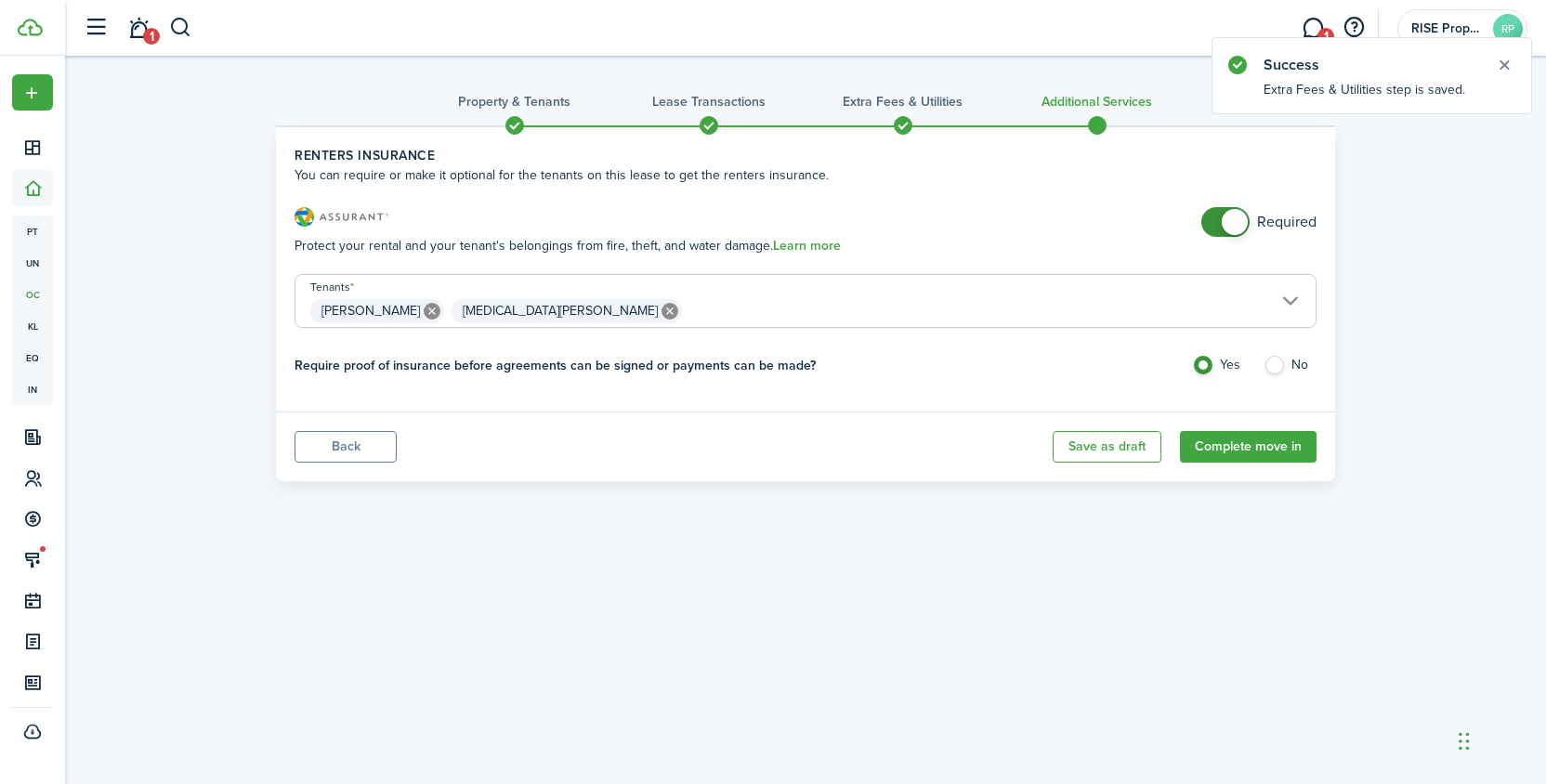
checkbox input "false"
click at [1234, 236] on span at bounding box center [1224, 221] width 18 height 30
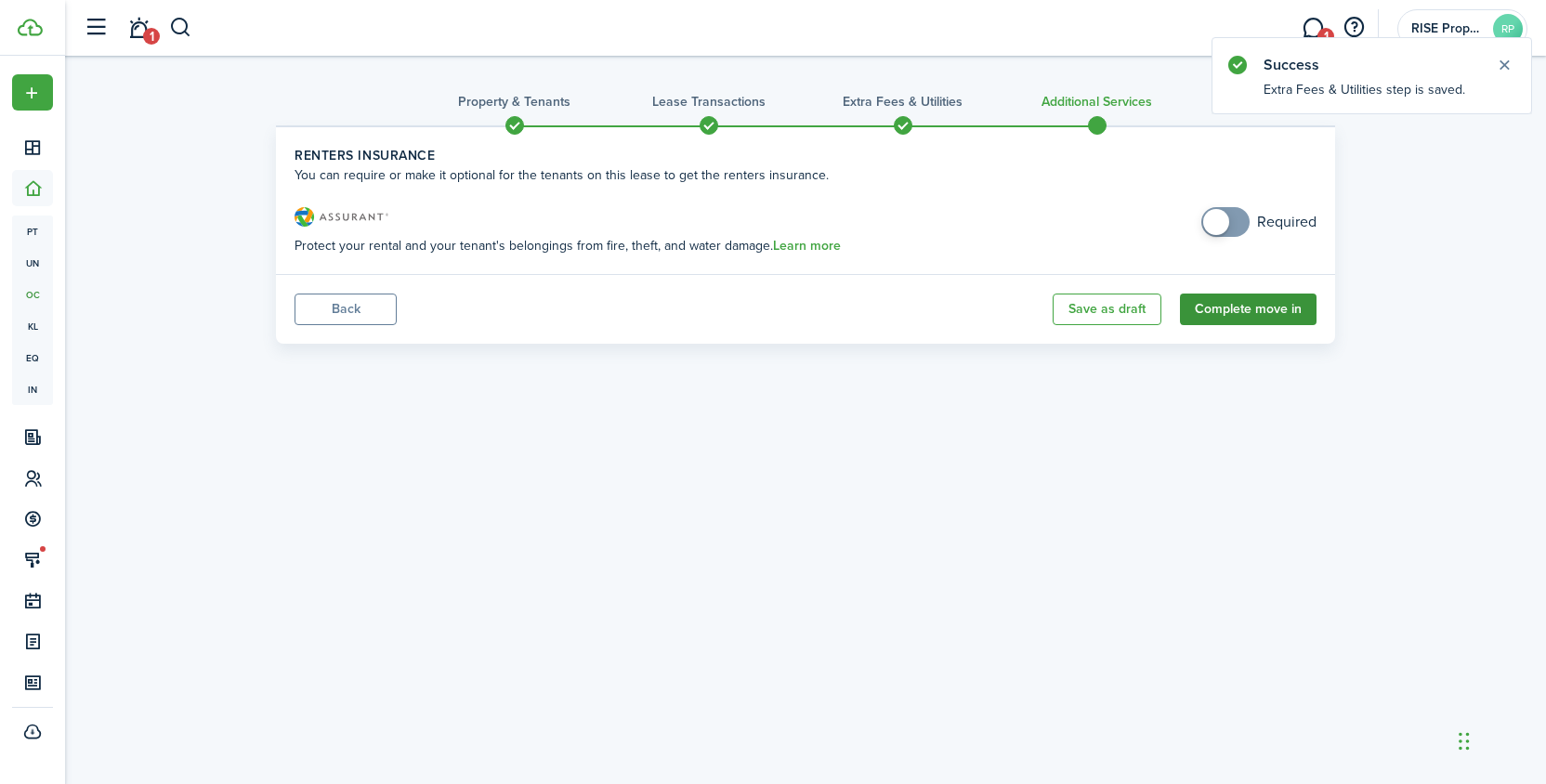
click at [1230, 317] on button "Complete move in" at bounding box center [1247, 309] width 136 height 31
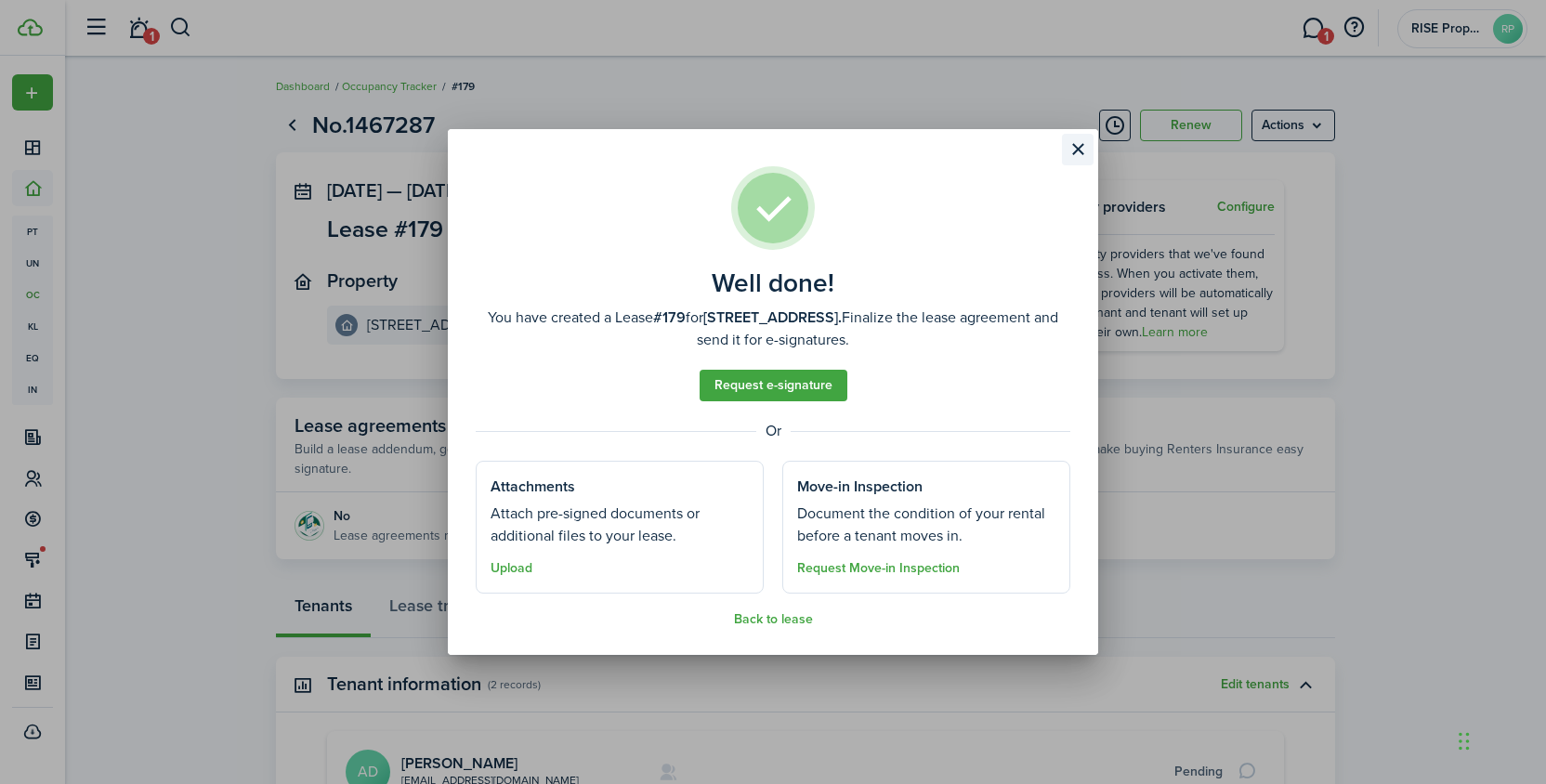
click at [1071, 140] on button "Close modal" at bounding box center [1077, 149] width 31 height 31
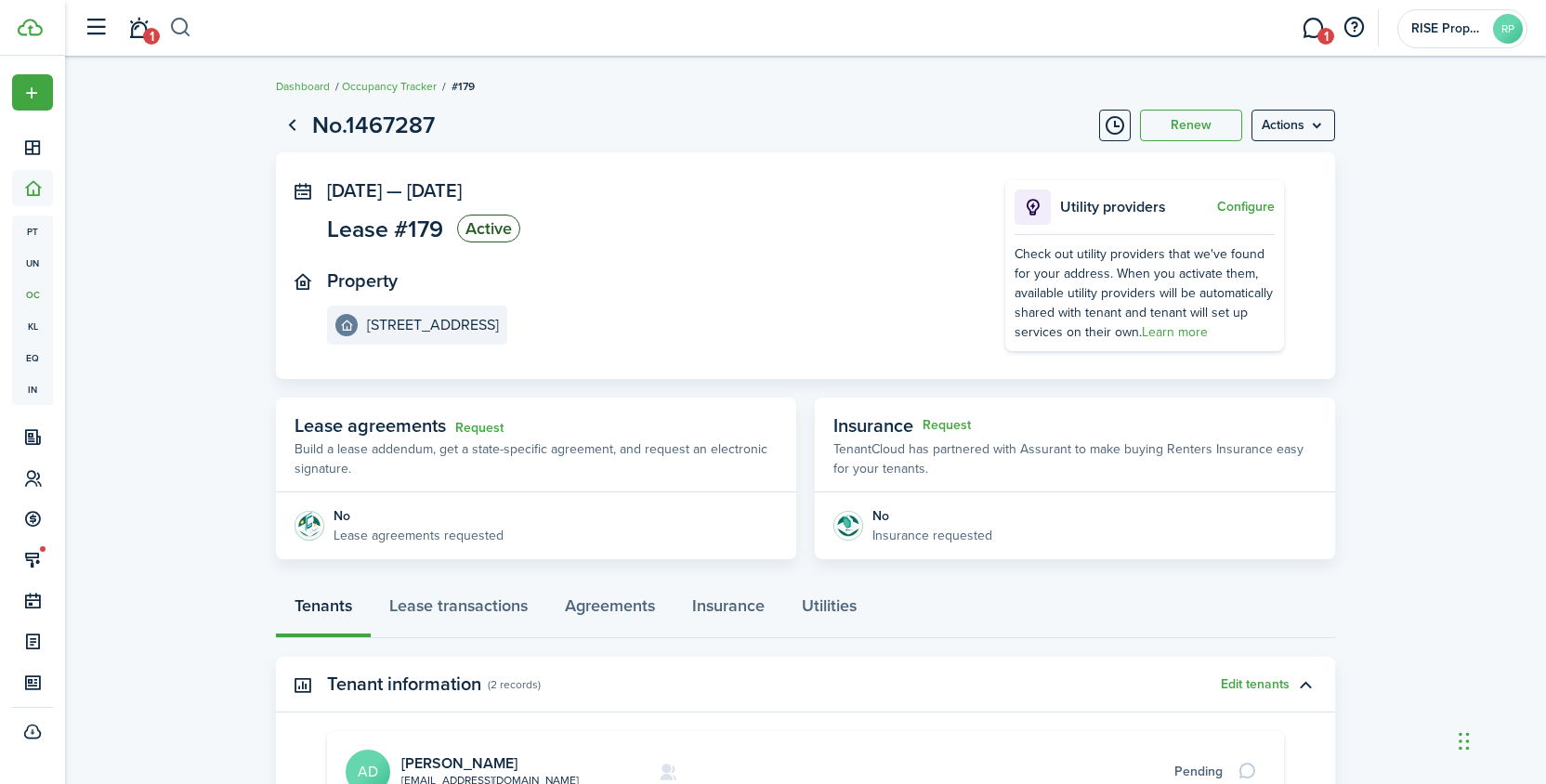
click at [189, 23] on button "button" at bounding box center [180, 28] width 23 height 31
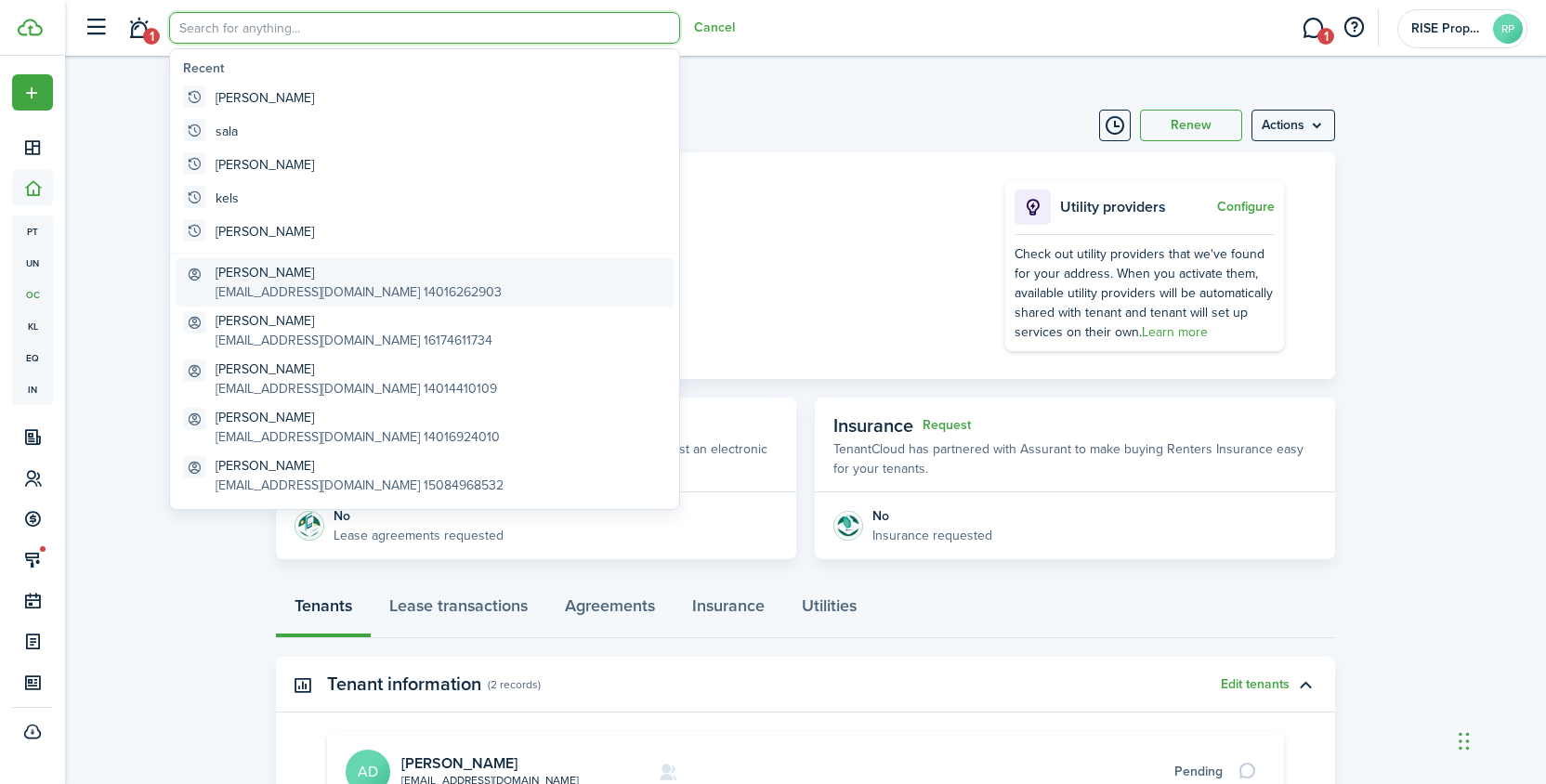
click at [302, 279] on global-search-item-title "[PERSON_NAME]" at bounding box center [359, 273] width 286 height 19
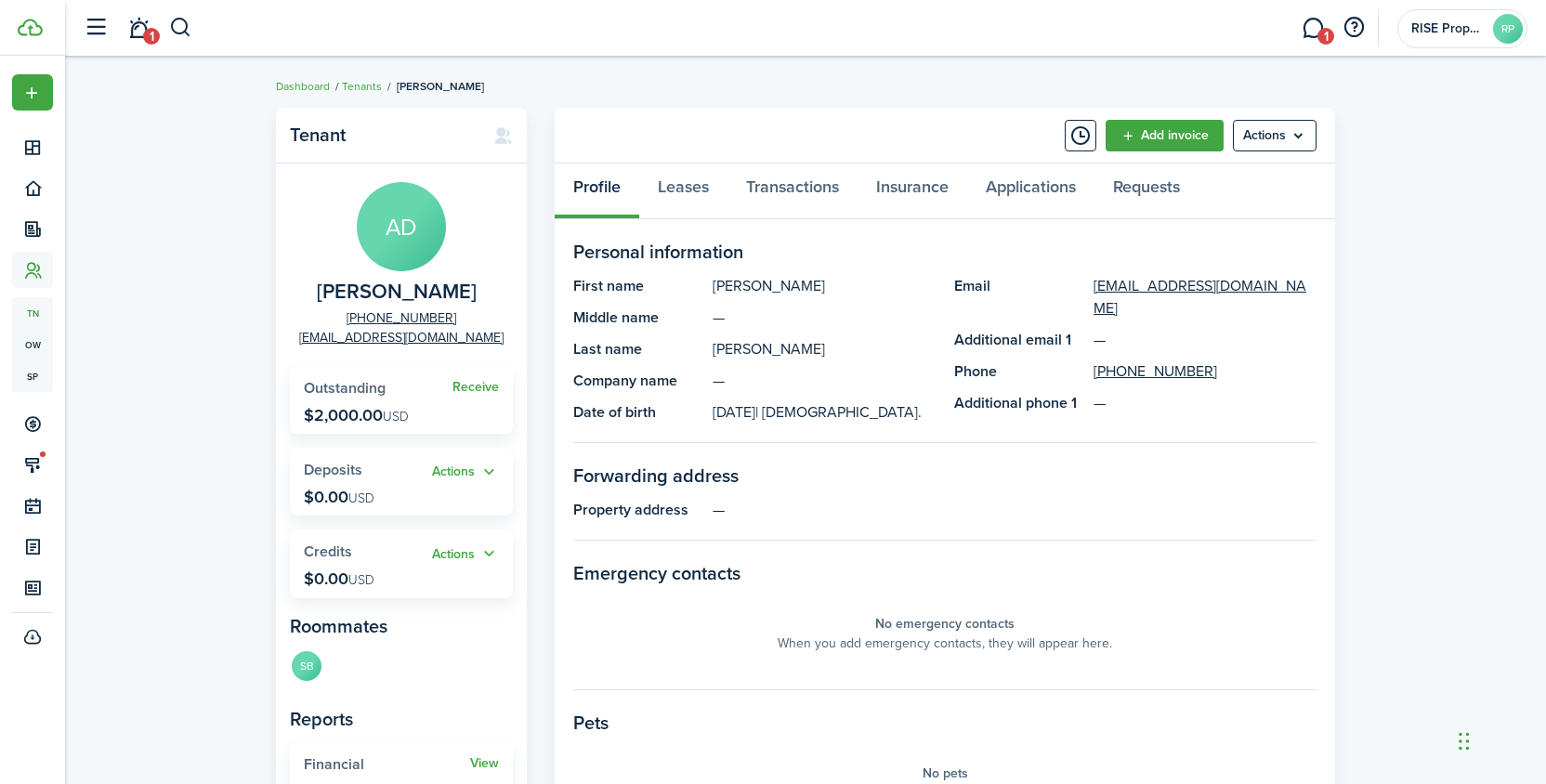
click at [392, 485] on widget-stats "Actions Deposits $0.00 USD" at bounding box center [402, 481] width 223 height 68
click at [458, 496] on widget-stats "Actions Deposits $0.00 USD" at bounding box center [402, 481] width 223 height 68
click at [785, 166] on link "Transactions" at bounding box center [792, 191] width 130 height 55
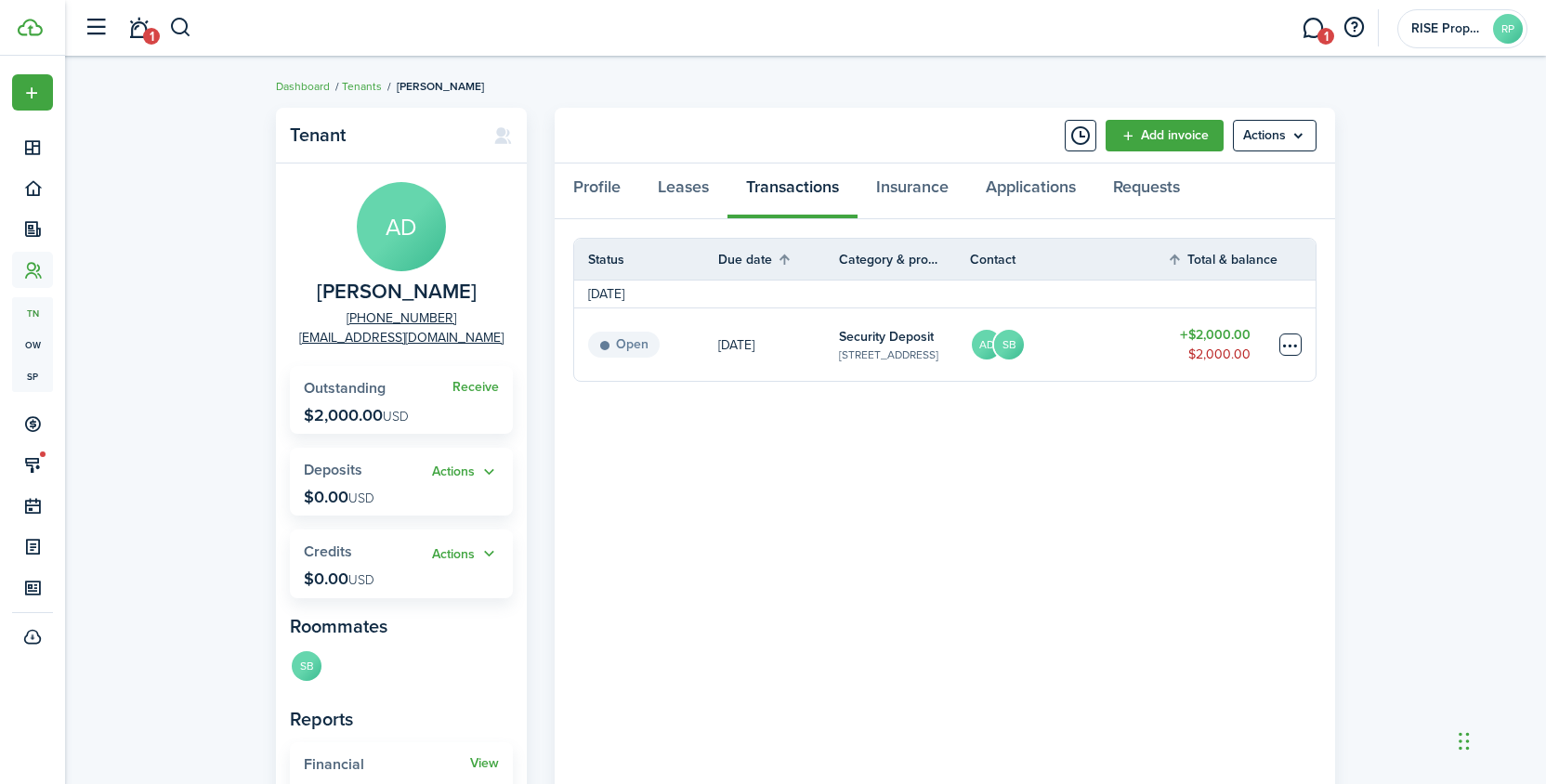
click at [1301, 337] on table-menu-btn-icon at bounding box center [1290, 344] width 22 height 22
click at [851, 546] on panel-main-body "Status Due date Category & property Contact Total & balance Actions [DATE] Open…" at bounding box center [945, 567] width 781 height 695
click at [1290, 341] on table-menu-btn-icon "Open menu" at bounding box center [1290, 343] width 22 height 22
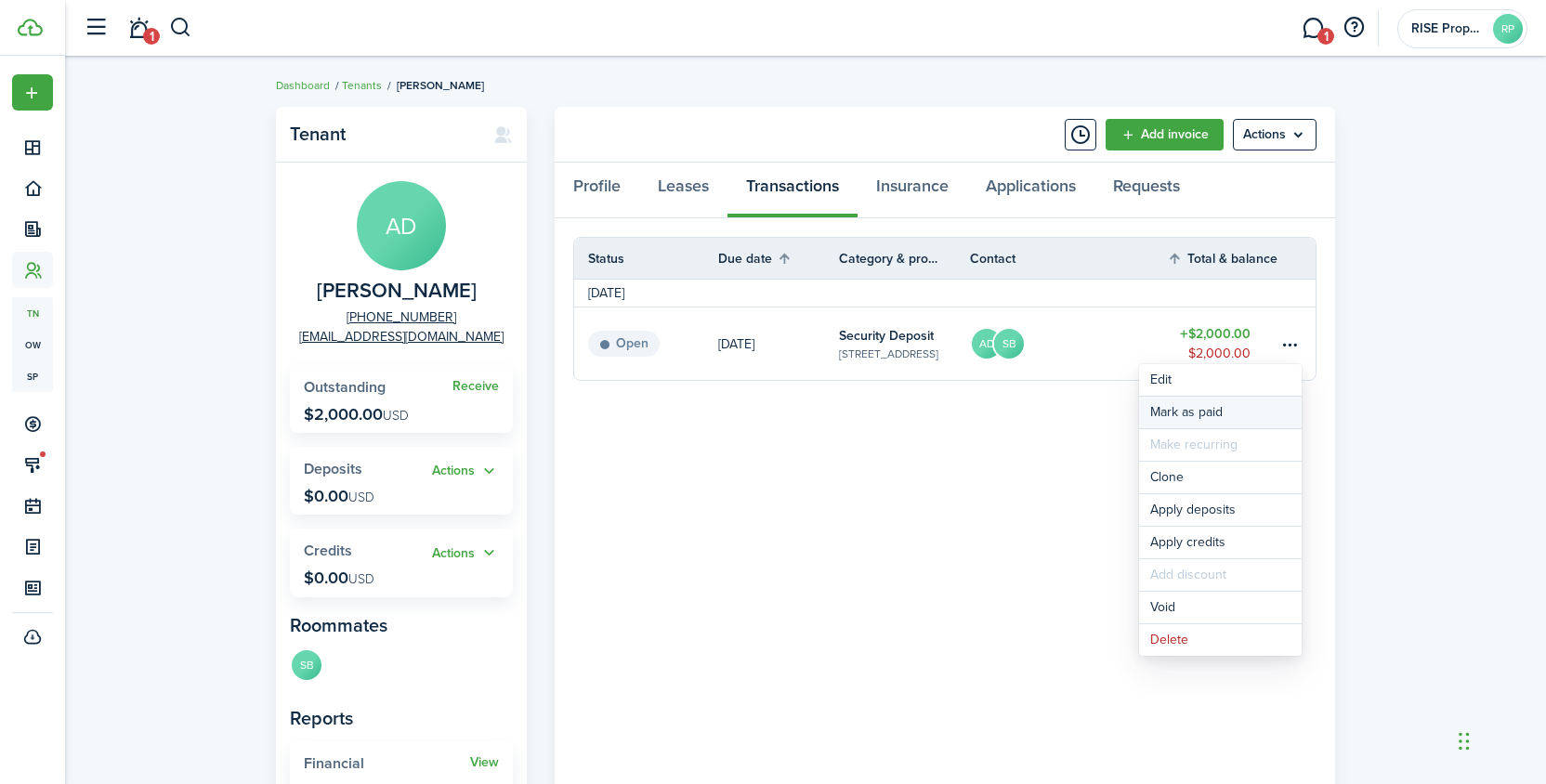
click at [1220, 412] on link "Mark as paid" at bounding box center [1221, 412] width 162 height 31
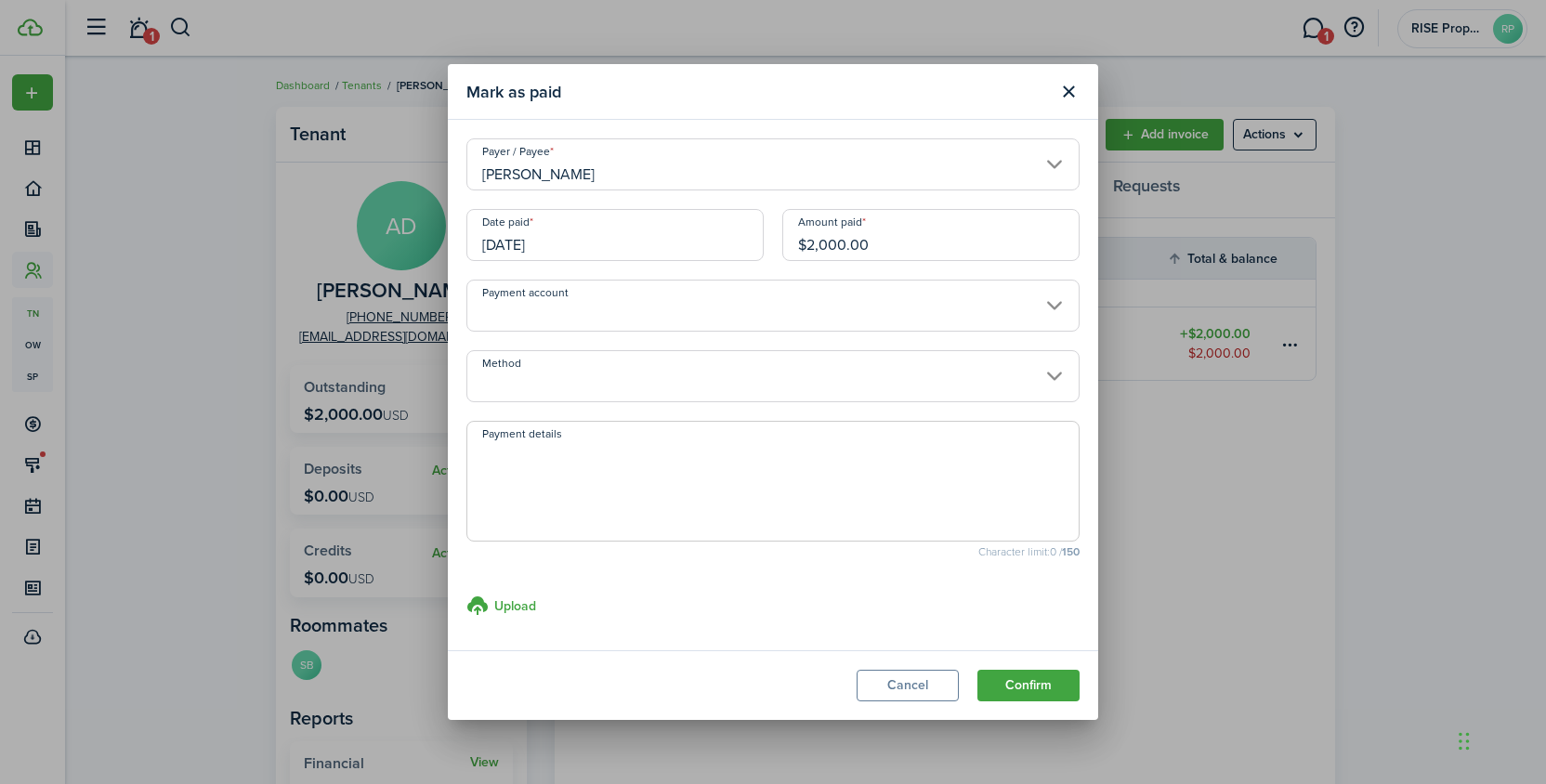
click at [754, 366] on input "Method" at bounding box center [773, 376] width 614 height 52
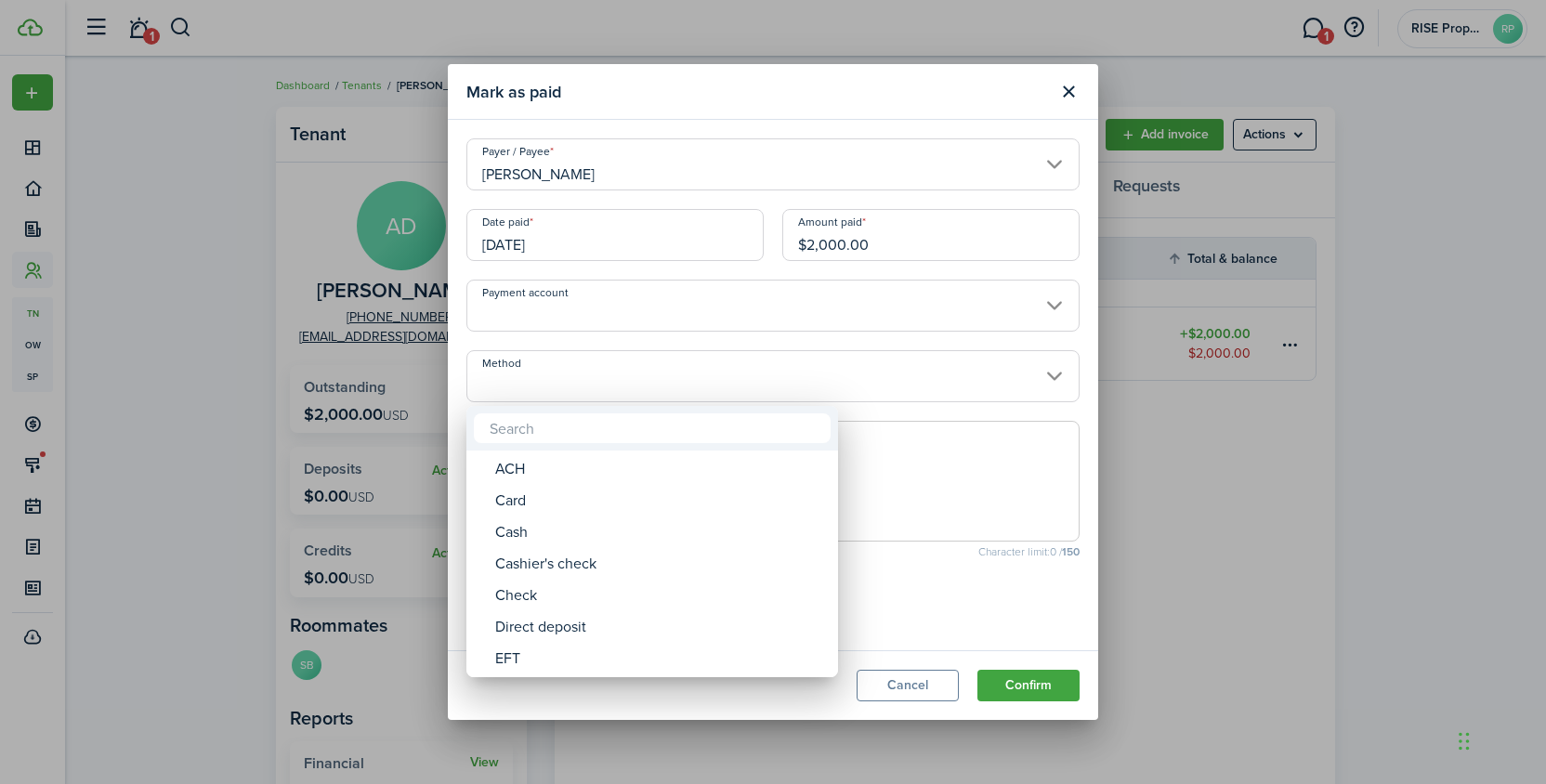
click at [880, 680] on div at bounding box center [773, 391] width 1844 height 1081
